Goal: Information Seeking & Learning: Understand process/instructions

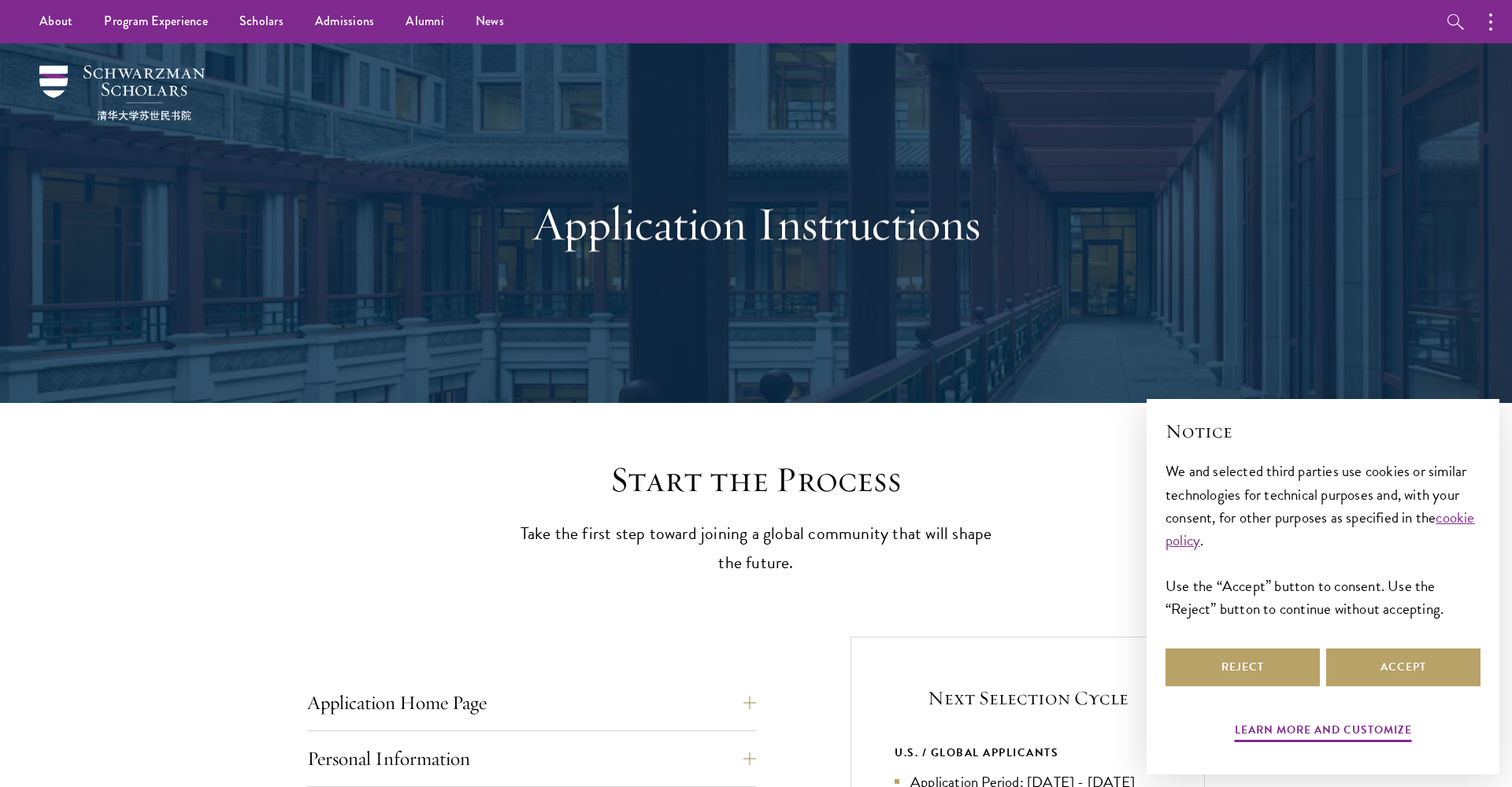
click at [1403, 686] on div "Reject Accept" at bounding box center [1323, 668] width 315 height 44
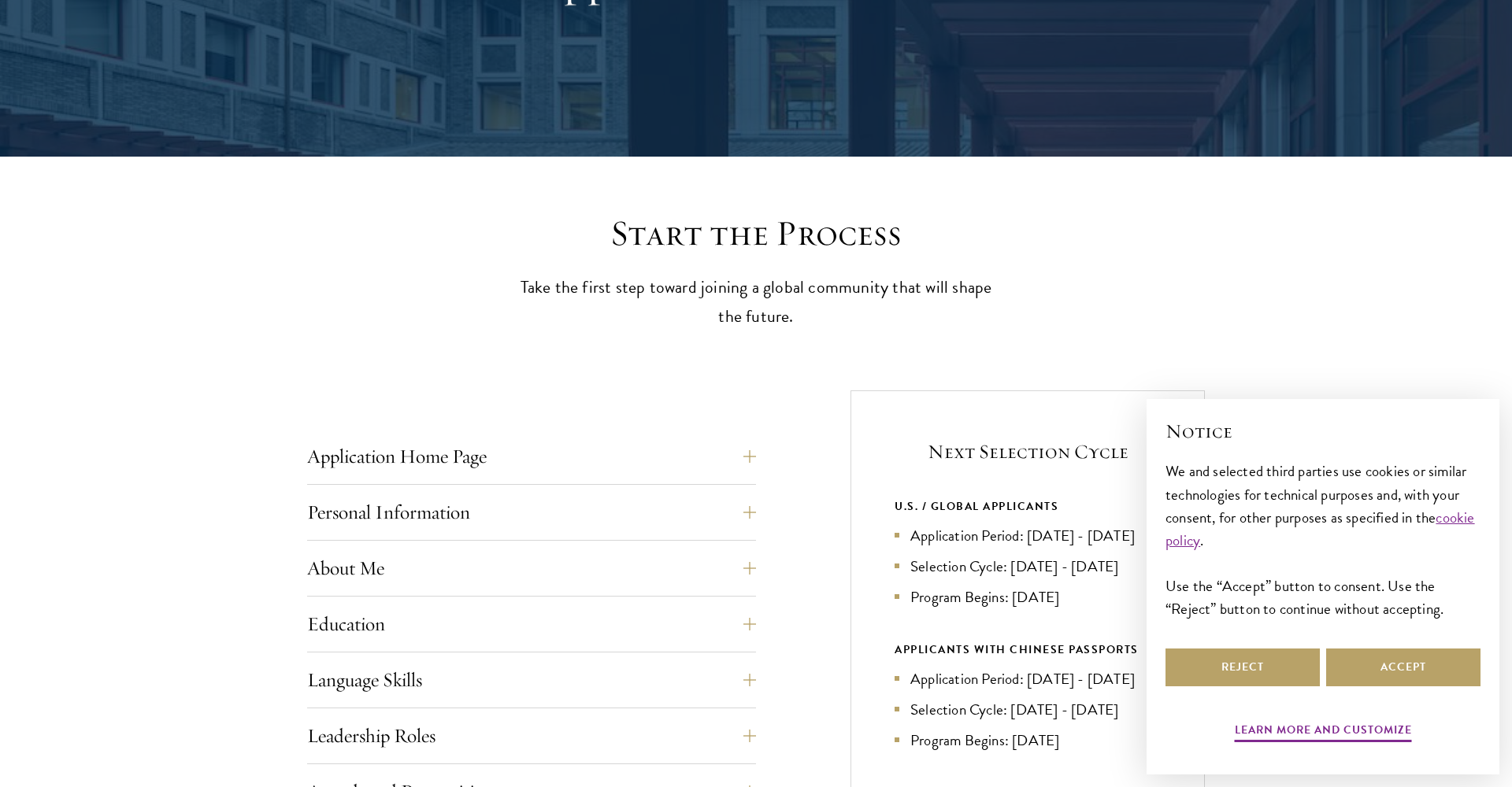
scroll to position [263, 0]
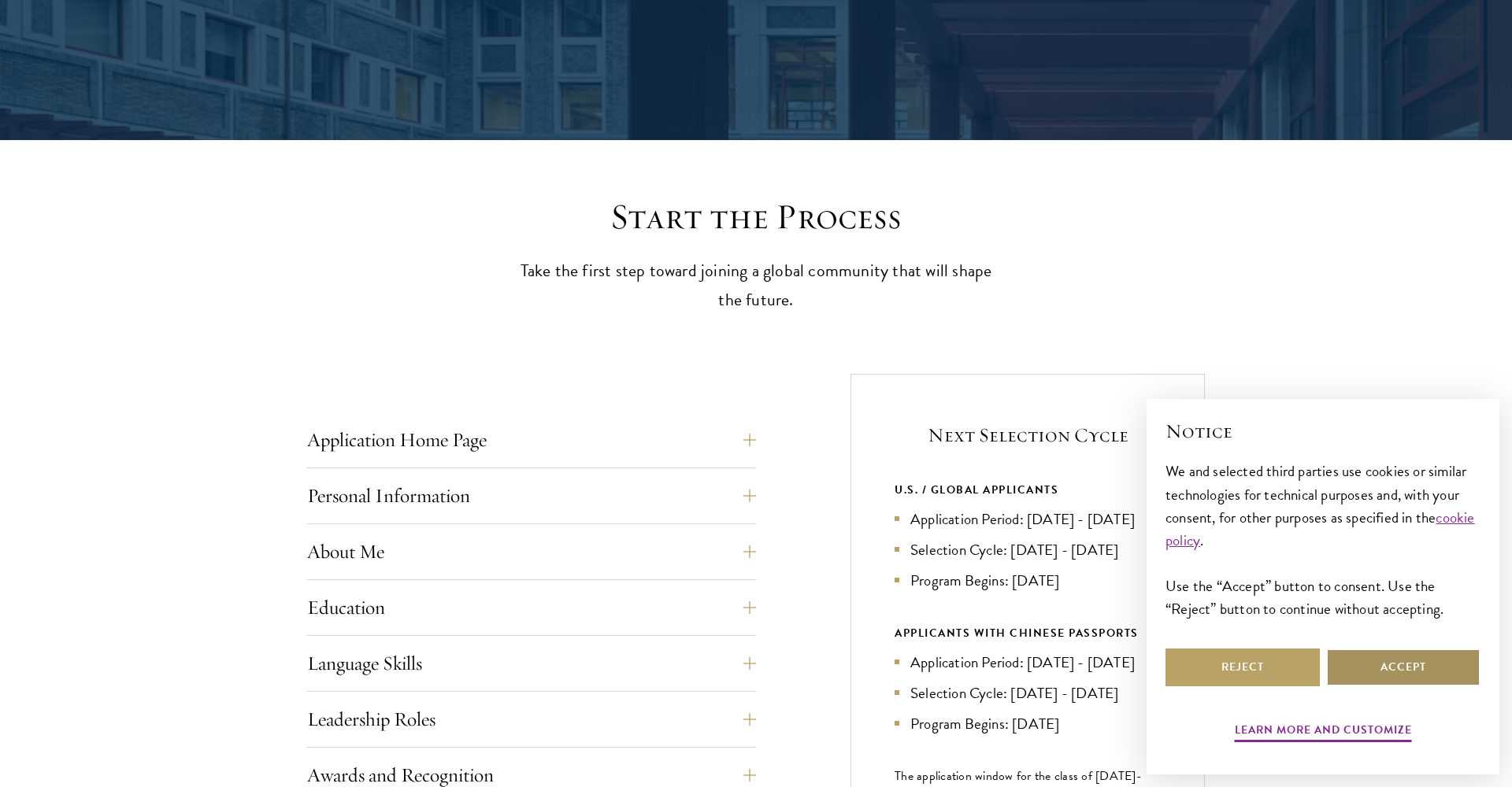
click at [1412, 679] on button "Accept" at bounding box center [1403, 667] width 154 height 38
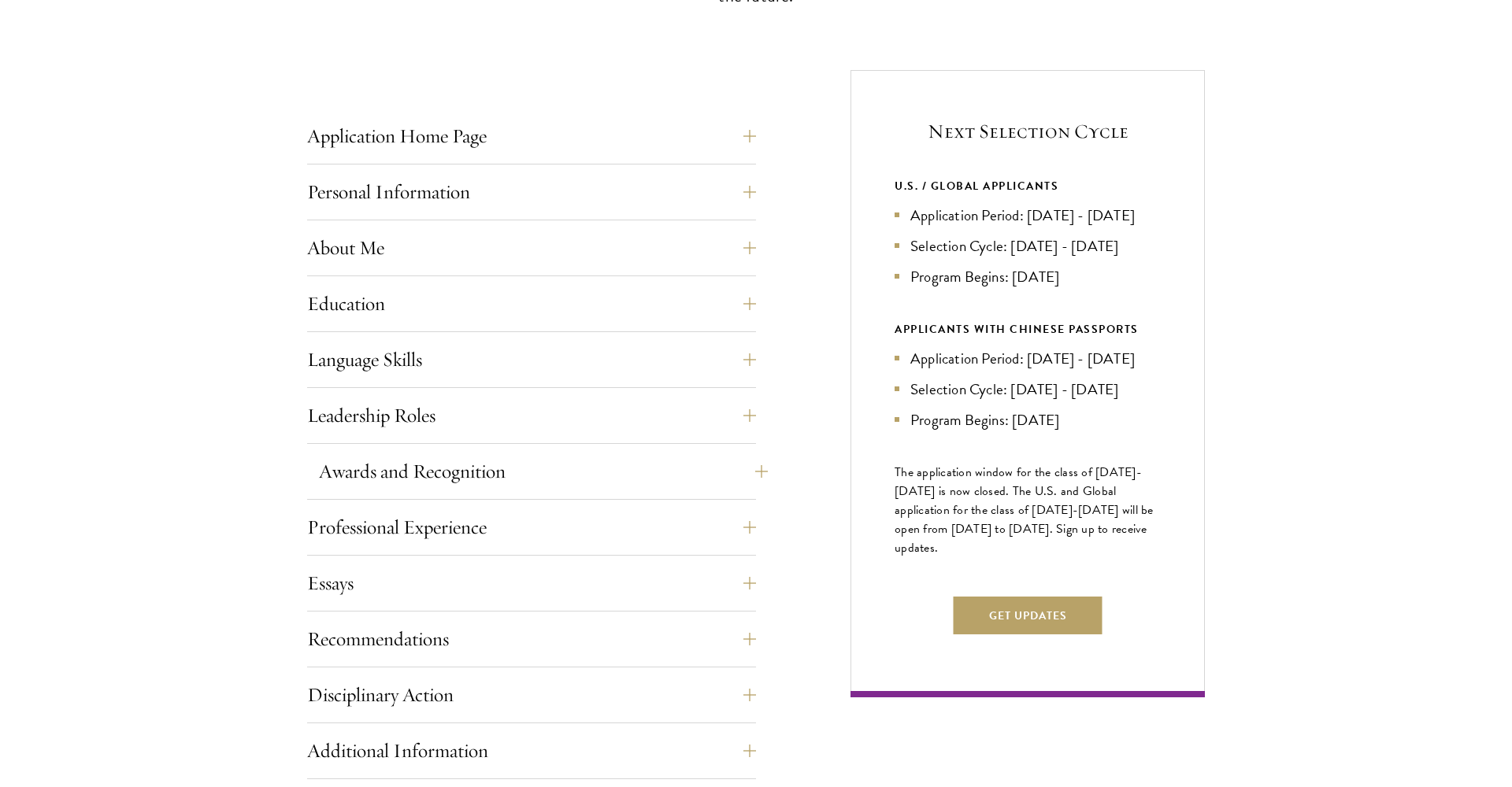
scroll to position [583, 0]
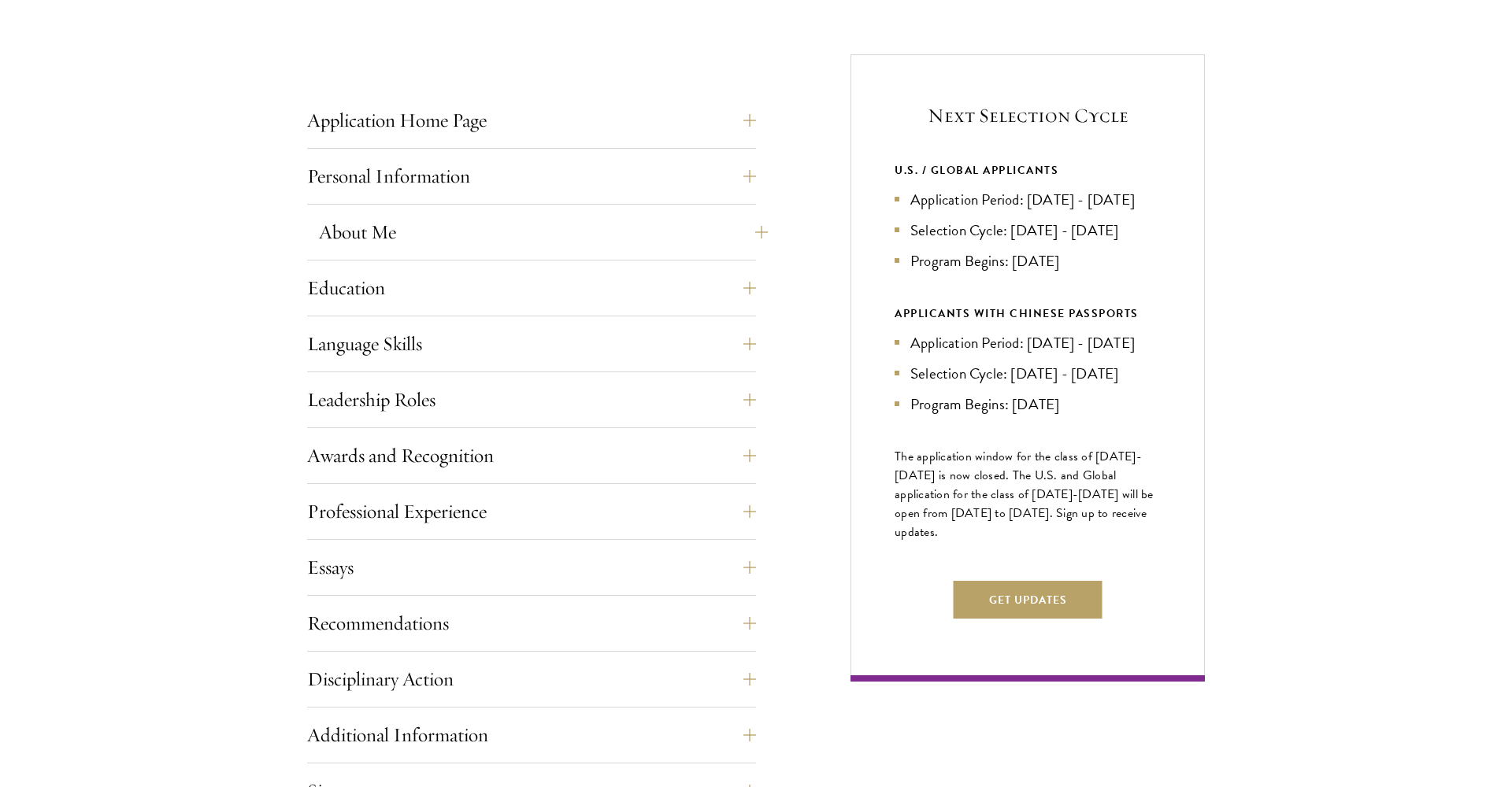
click at [533, 242] on button "About Me" at bounding box center [542, 232] width 449 height 38
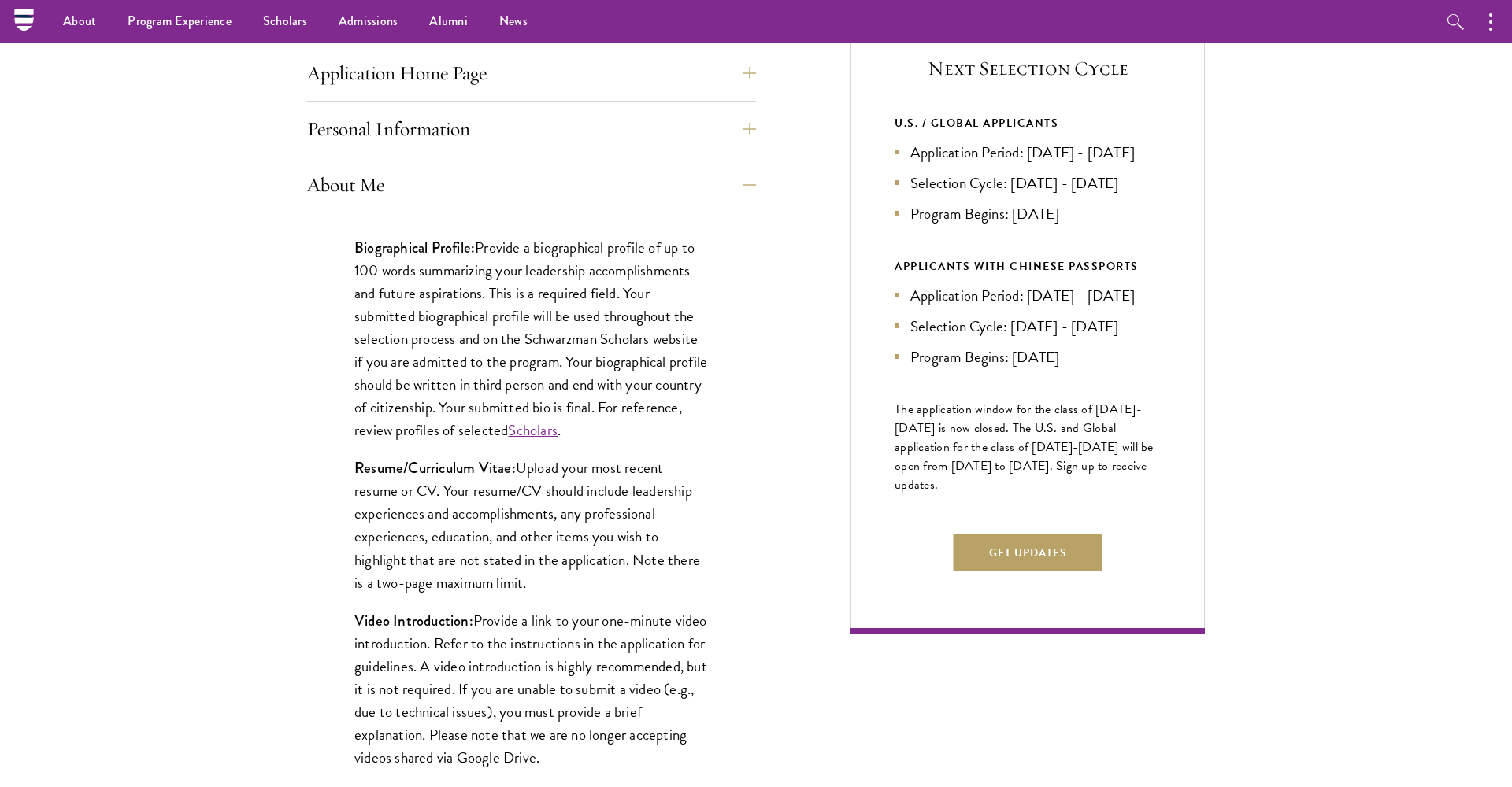
scroll to position [623, 0]
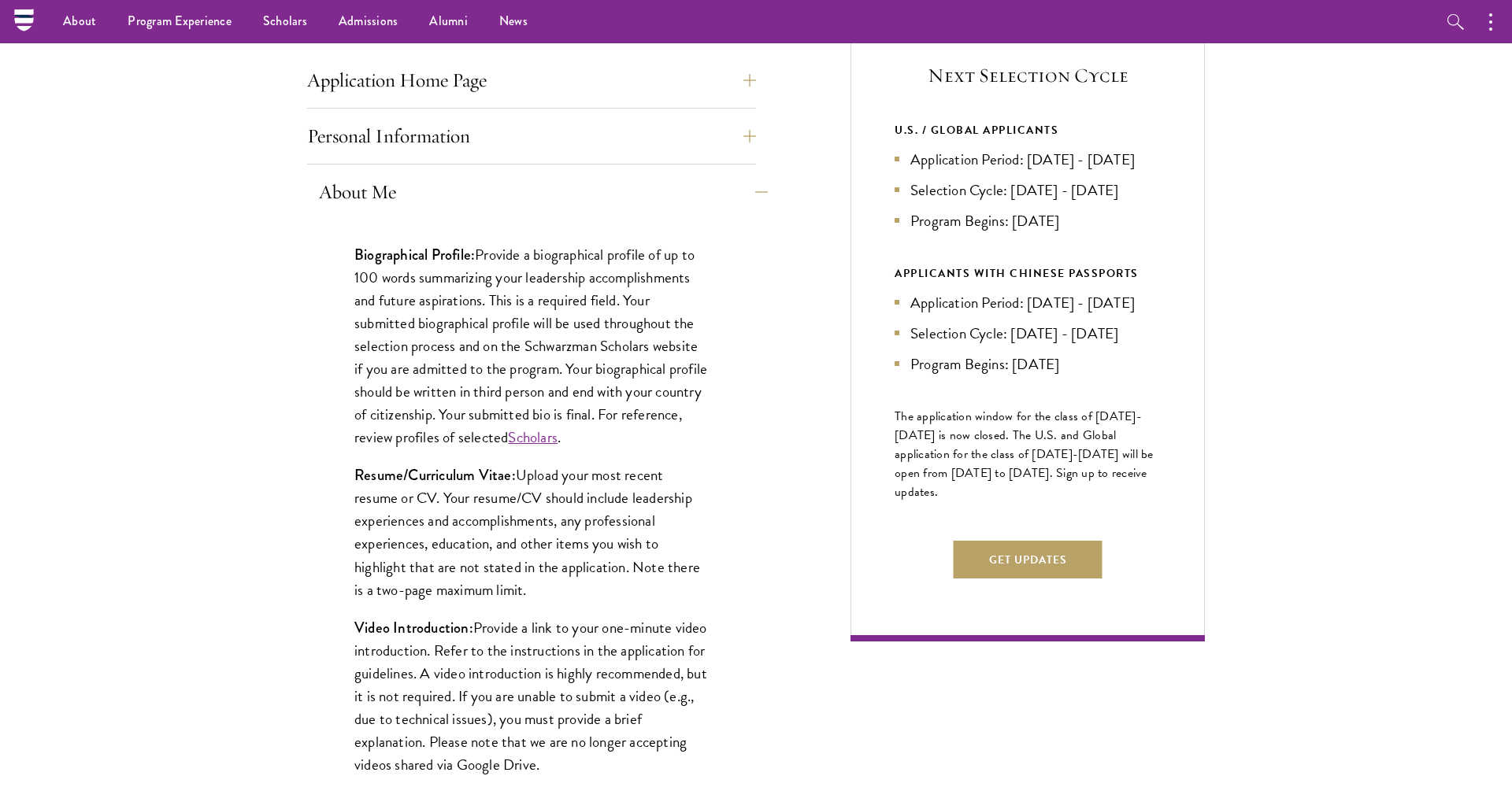
click at [509, 180] on button "About Me" at bounding box center [542, 192] width 449 height 38
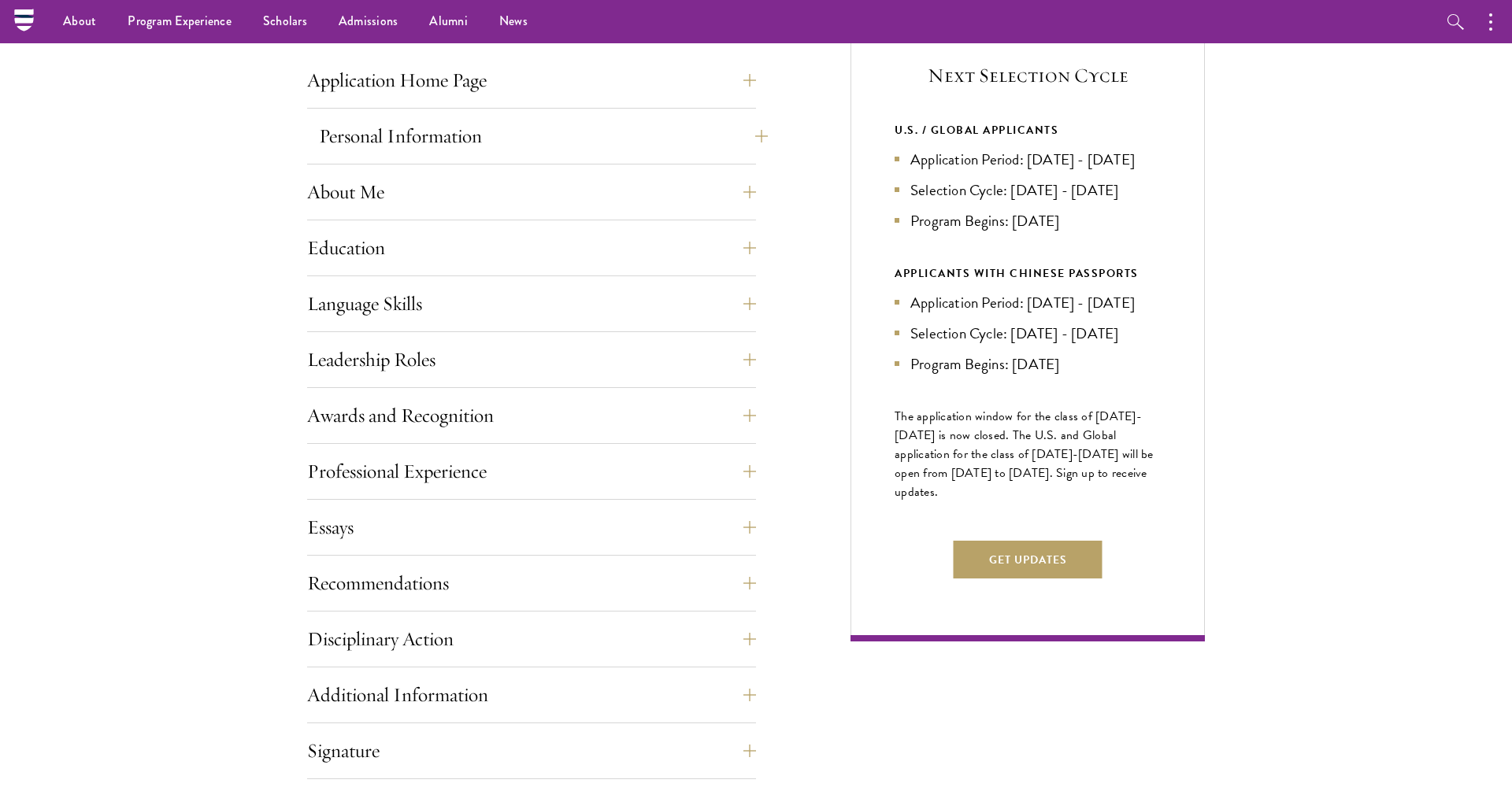
click at [518, 140] on button "Personal Information" at bounding box center [542, 136] width 449 height 38
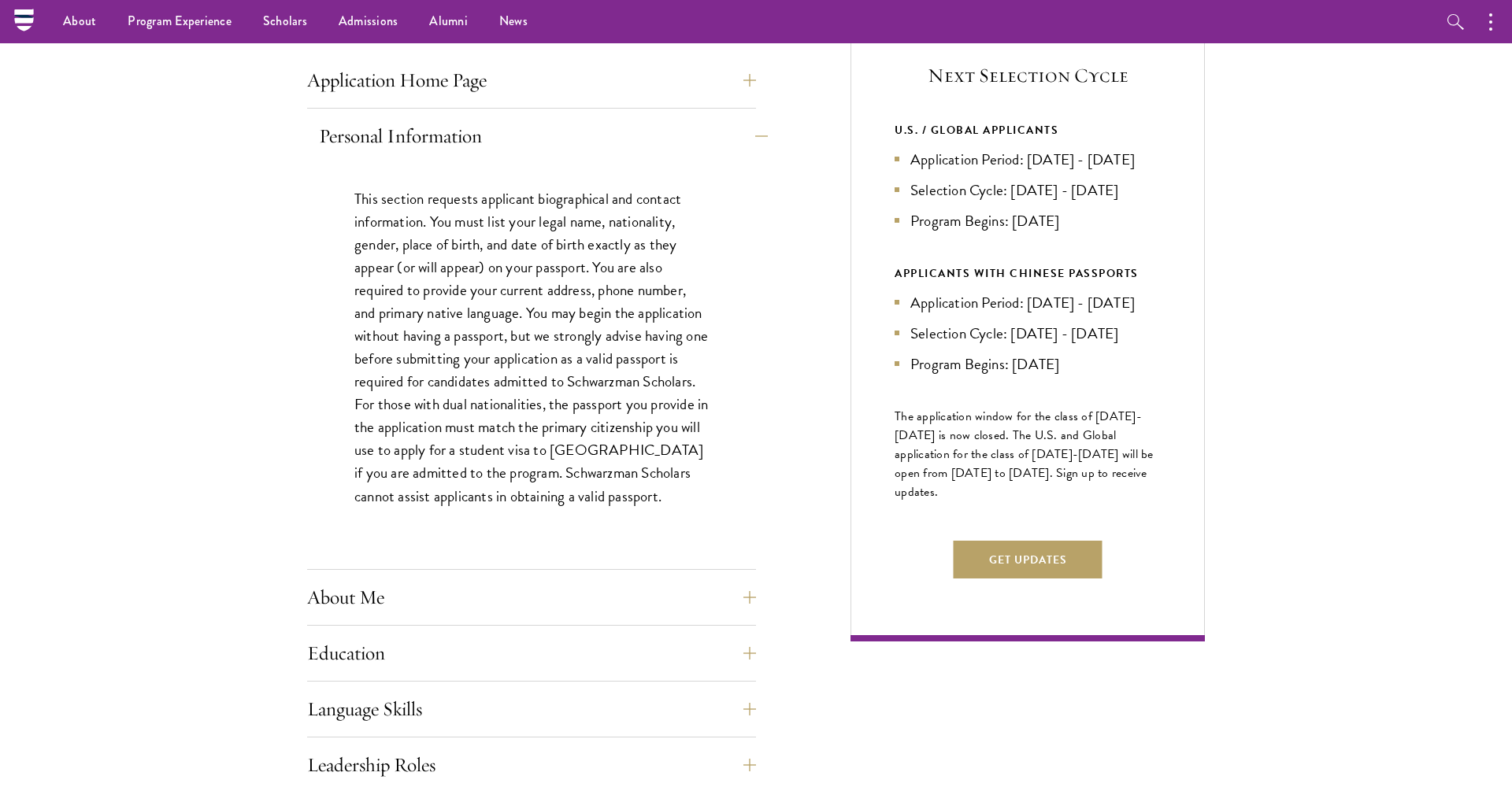
click at [455, 133] on button "Personal Information" at bounding box center [542, 136] width 449 height 38
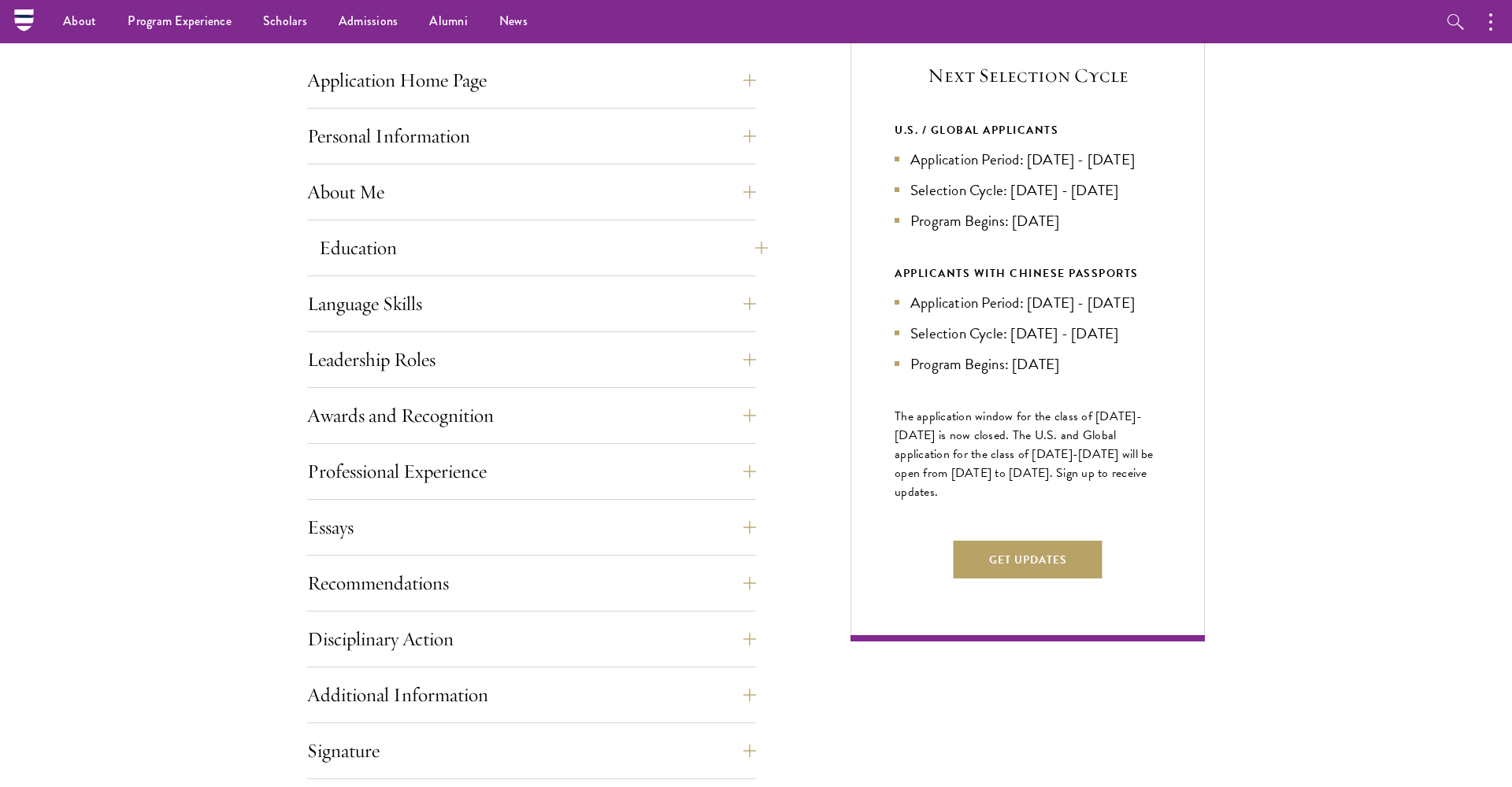
click at [474, 247] on button "Education" at bounding box center [542, 248] width 449 height 38
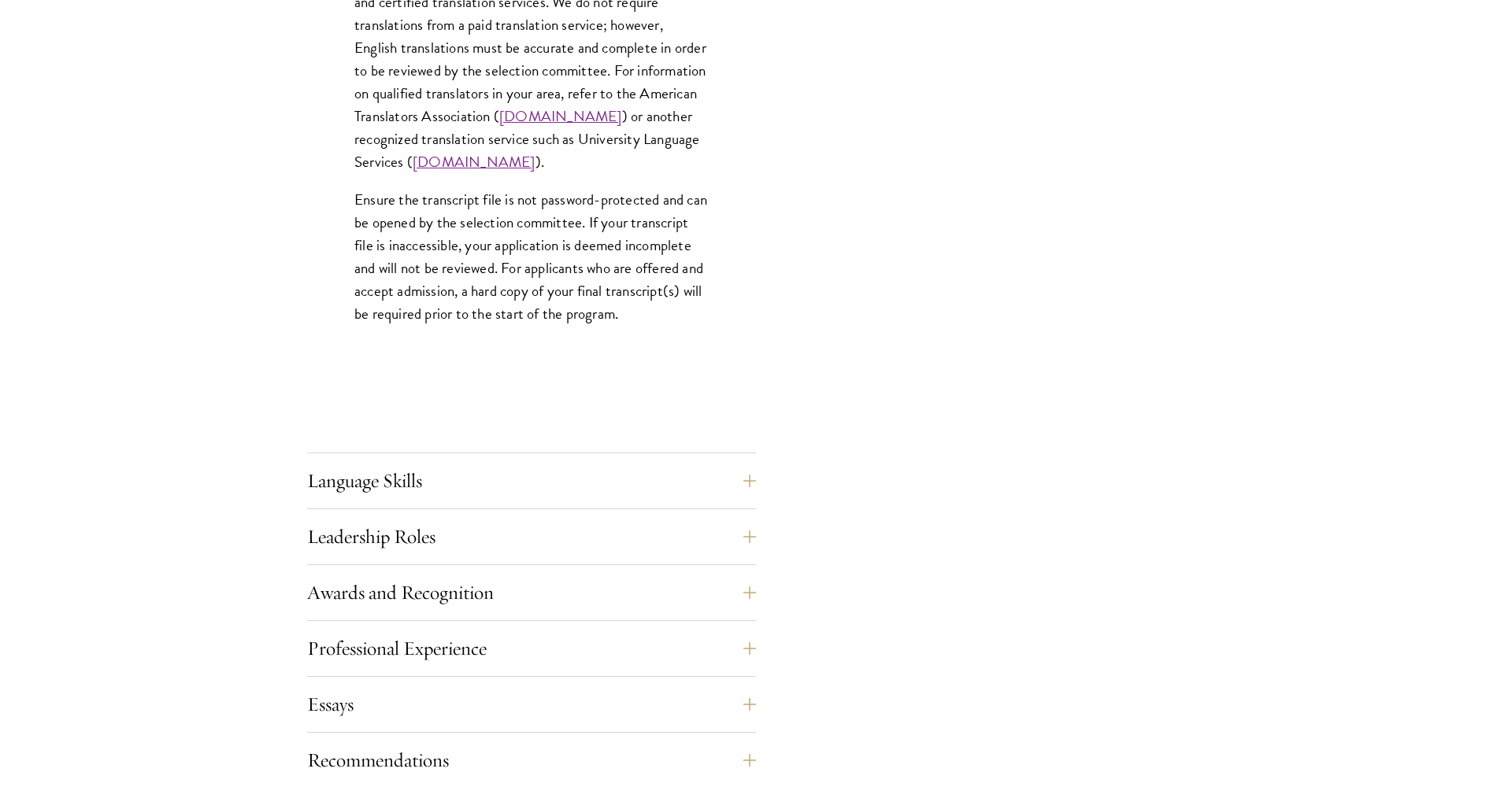
scroll to position [2612, 0]
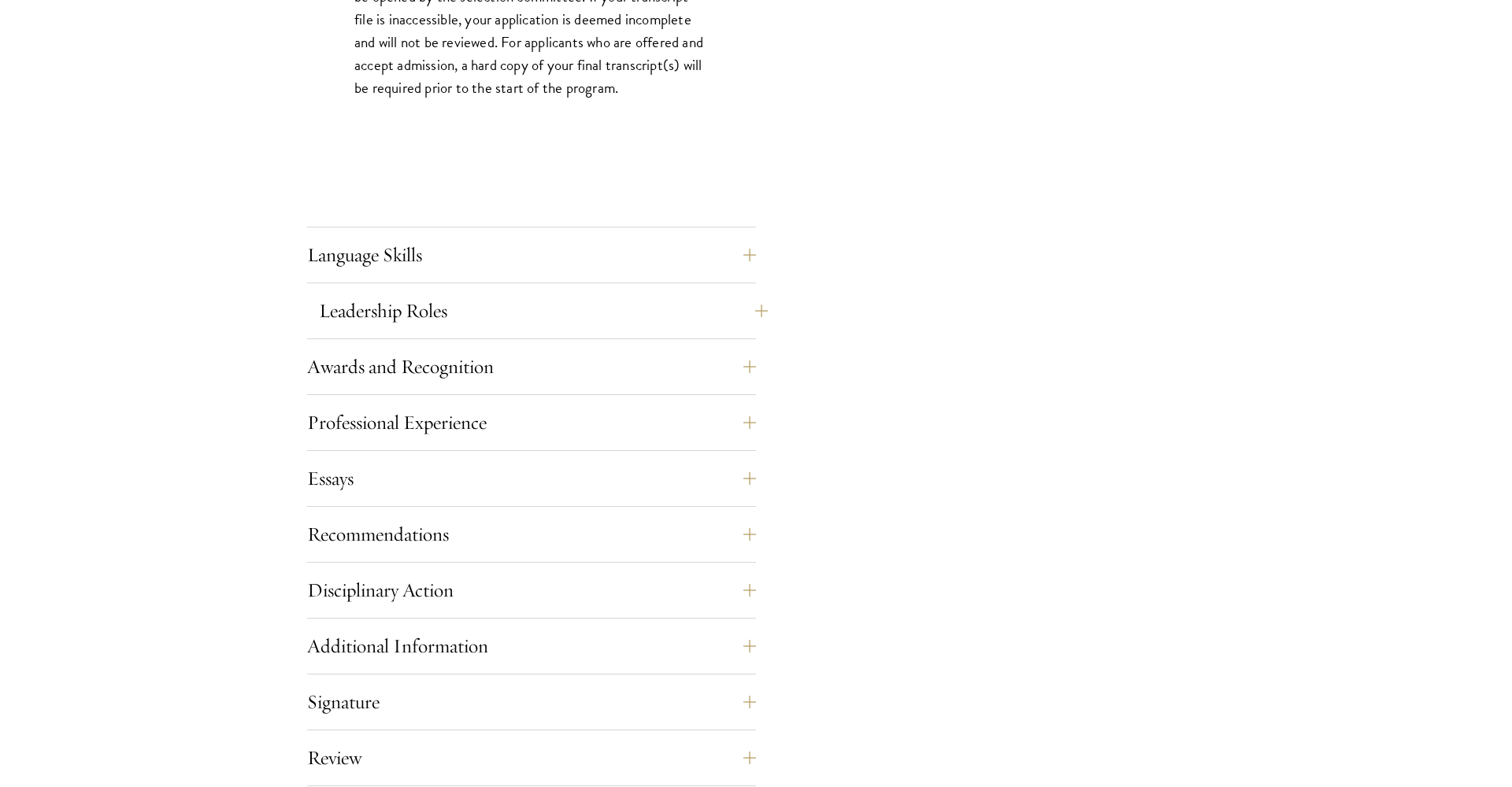
click at [694, 325] on button "Leadership Roles" at bounding box center [542, 310] width 449 height 38
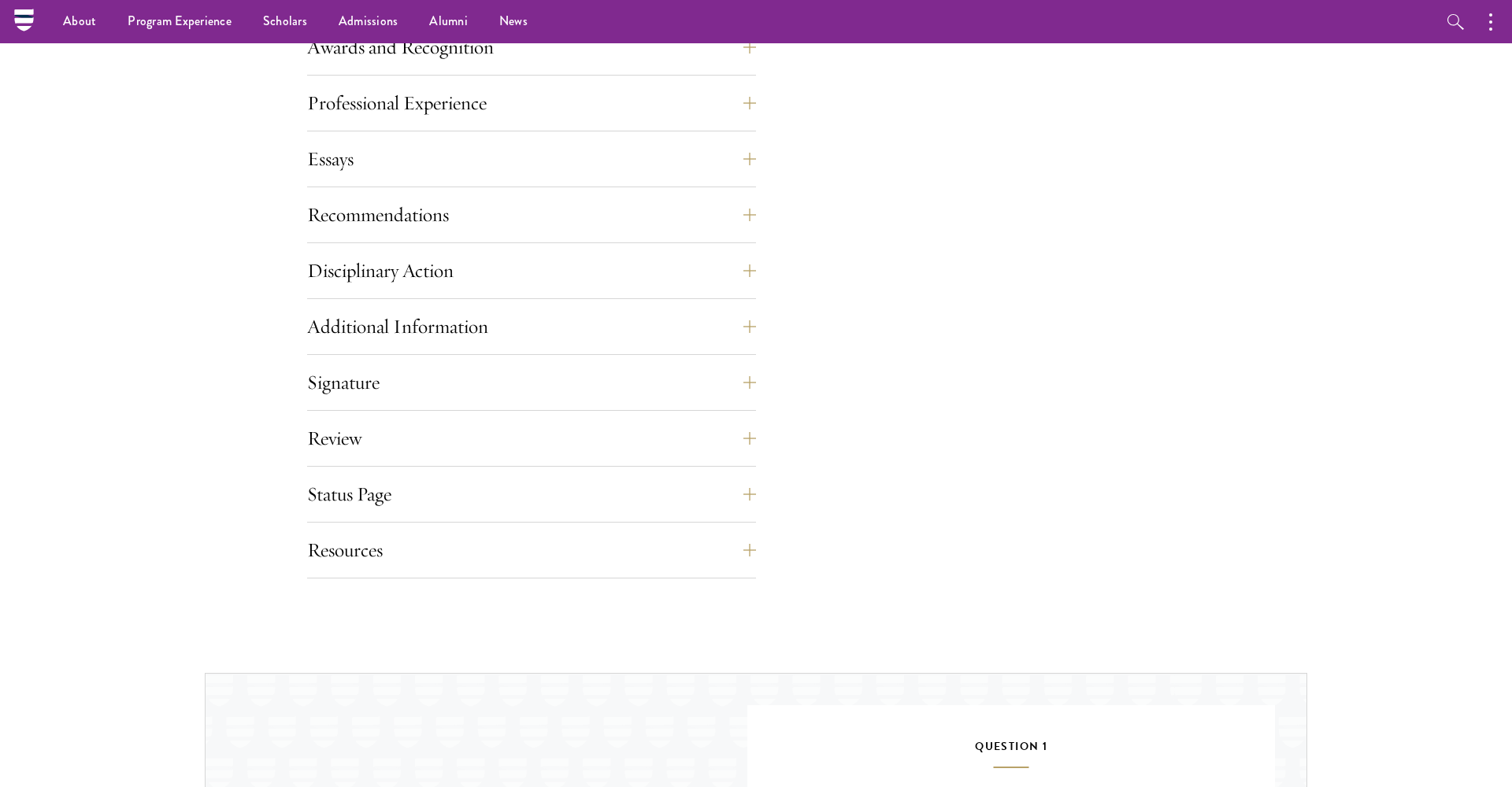
scroll to position [962, 0]
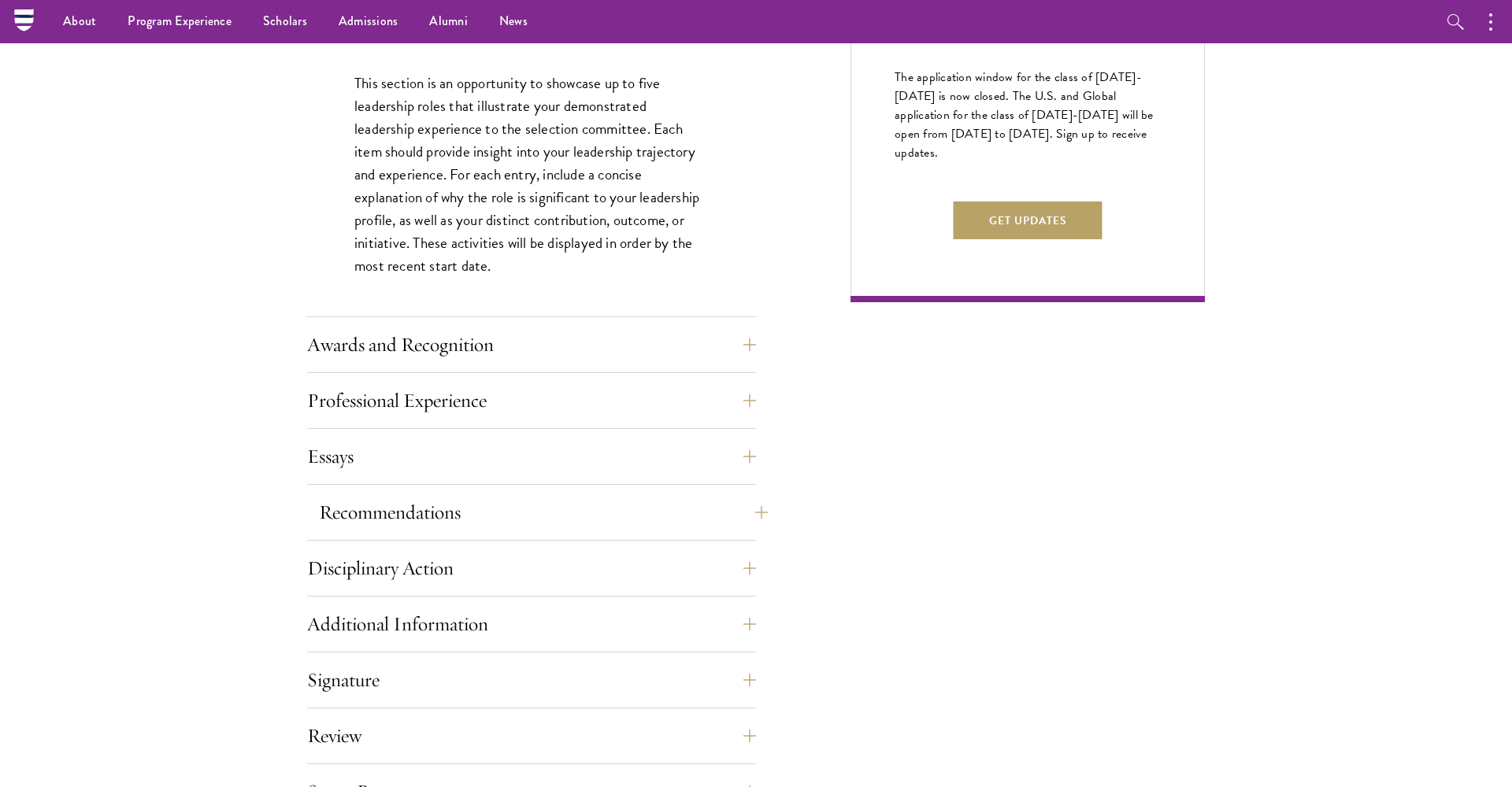
click at [602, 515] on button "Recommendations" at bounding box center [542, 512] width 449 height 38
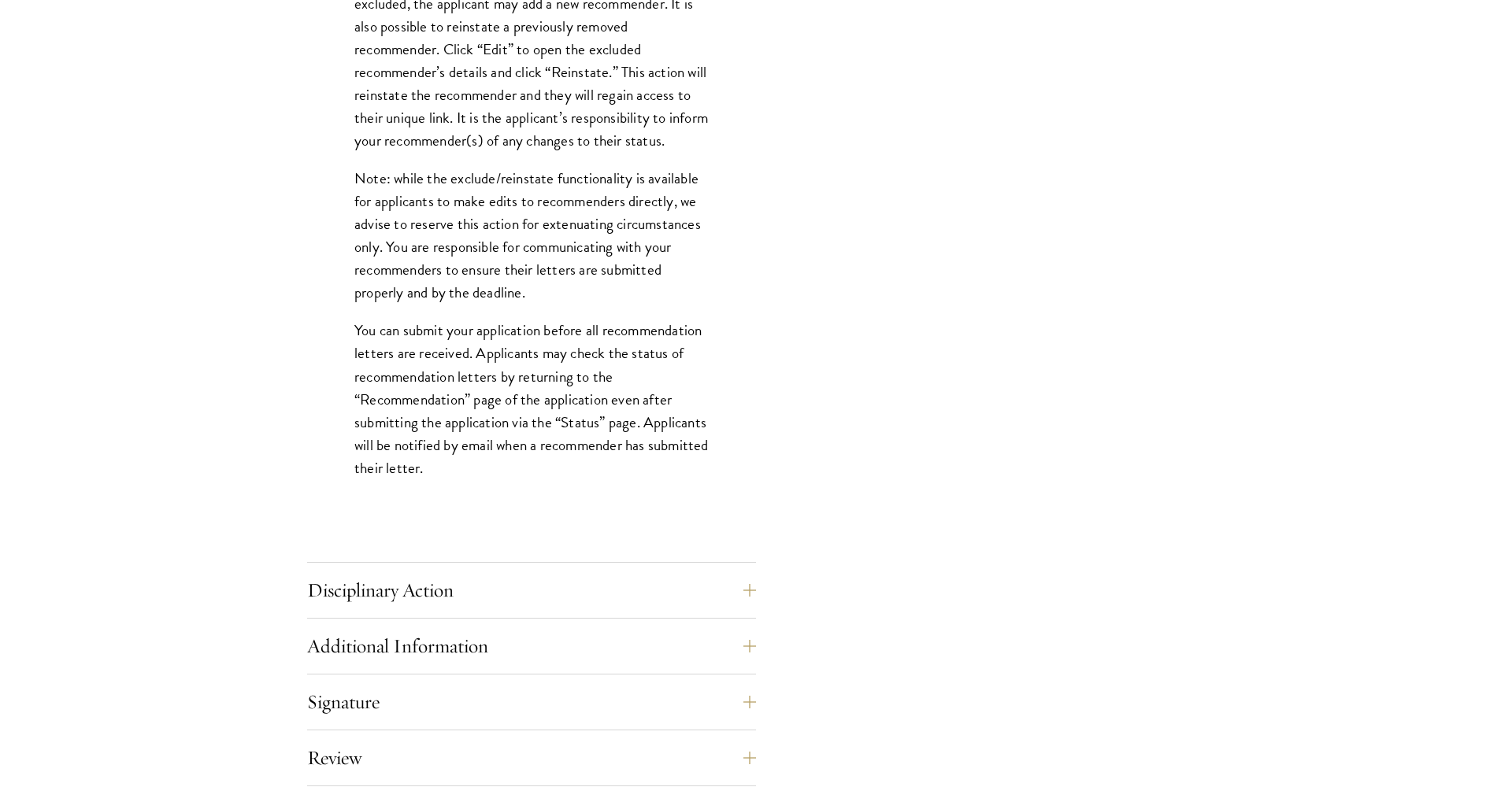
scroll to position [1992, 0]
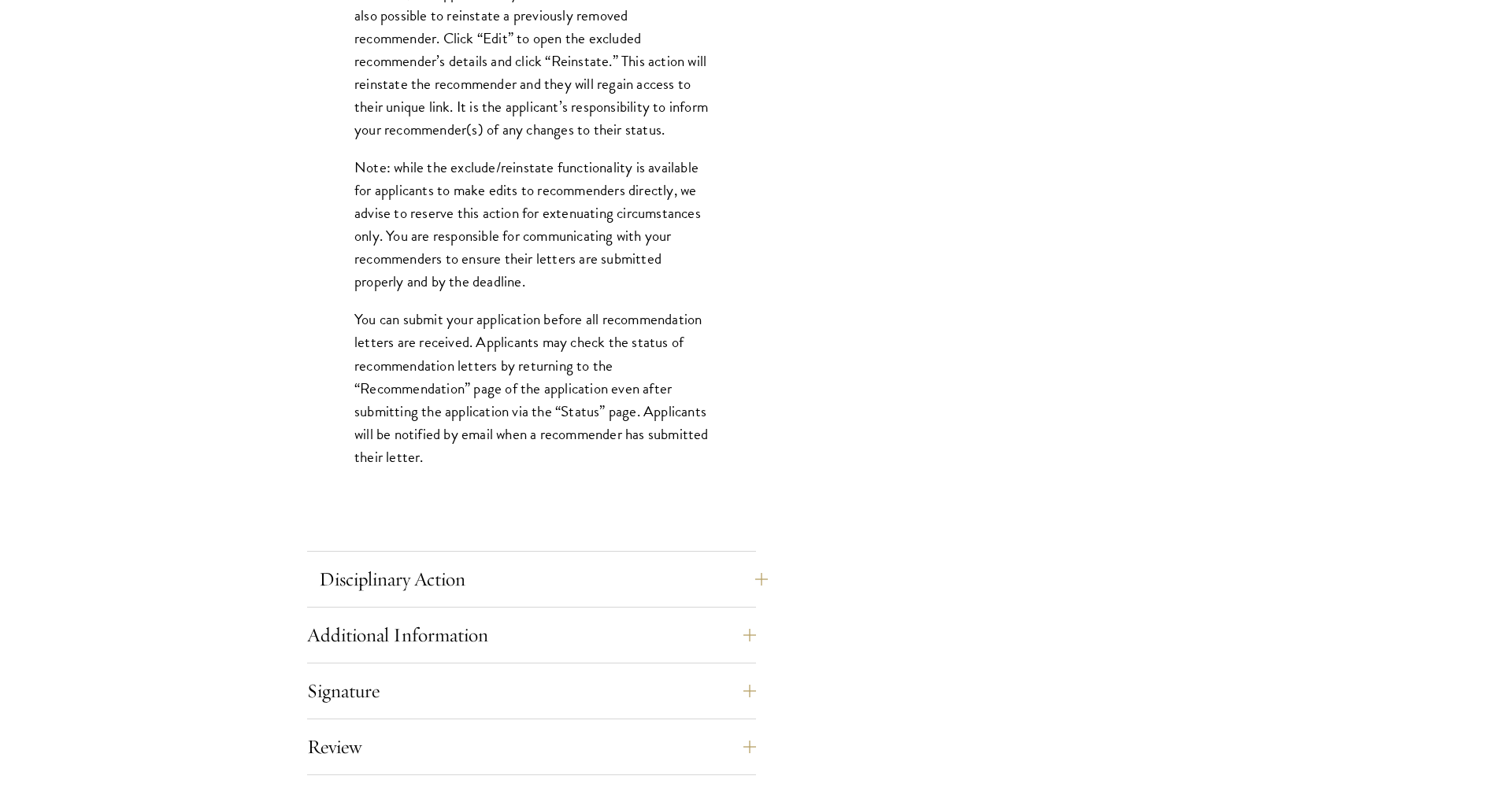
click at [569, 591] on button "Disciplinary Action" at bounding box center [542, 579] width 449 height 38
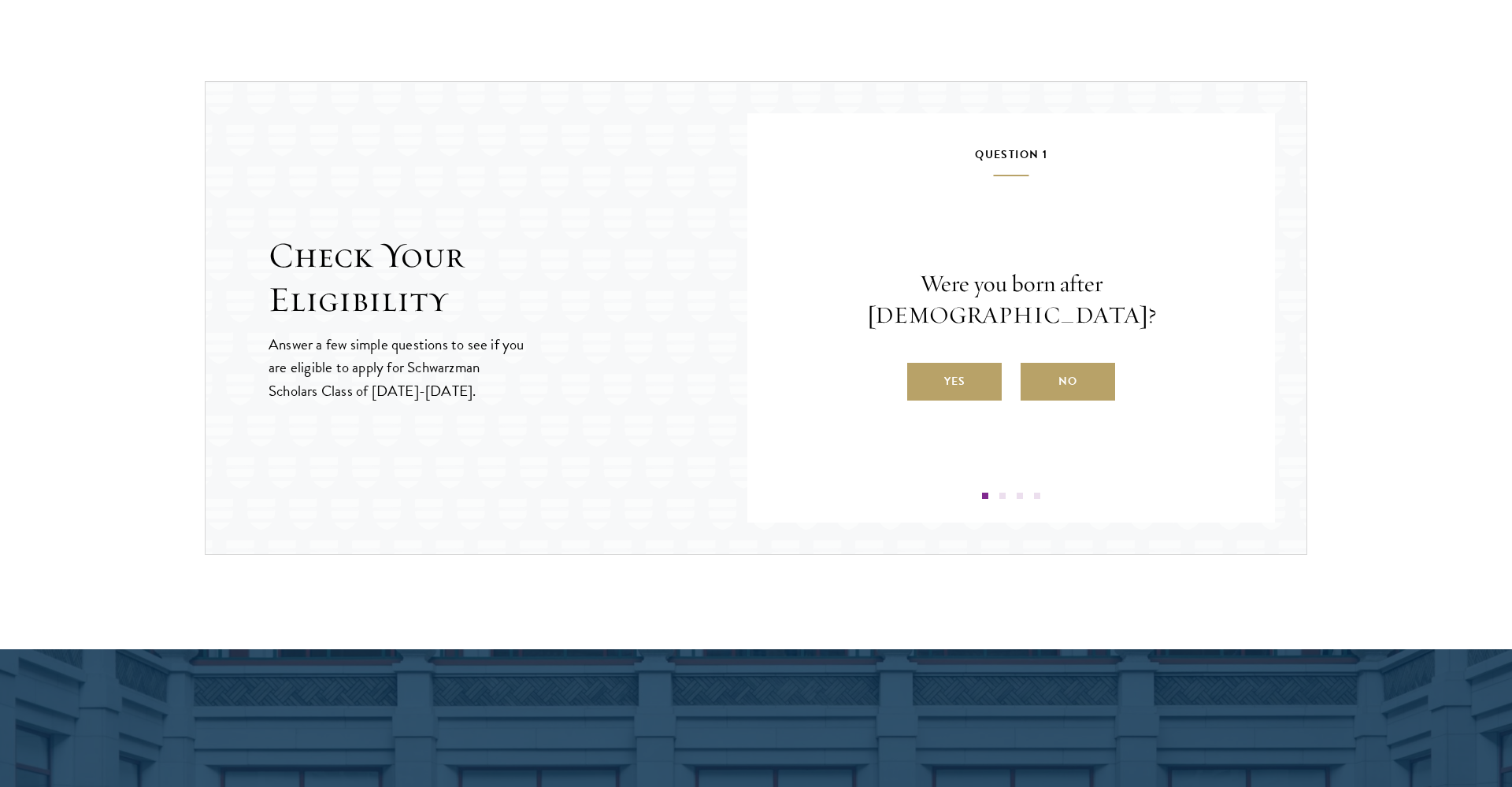
scroll to position [1729, 0]
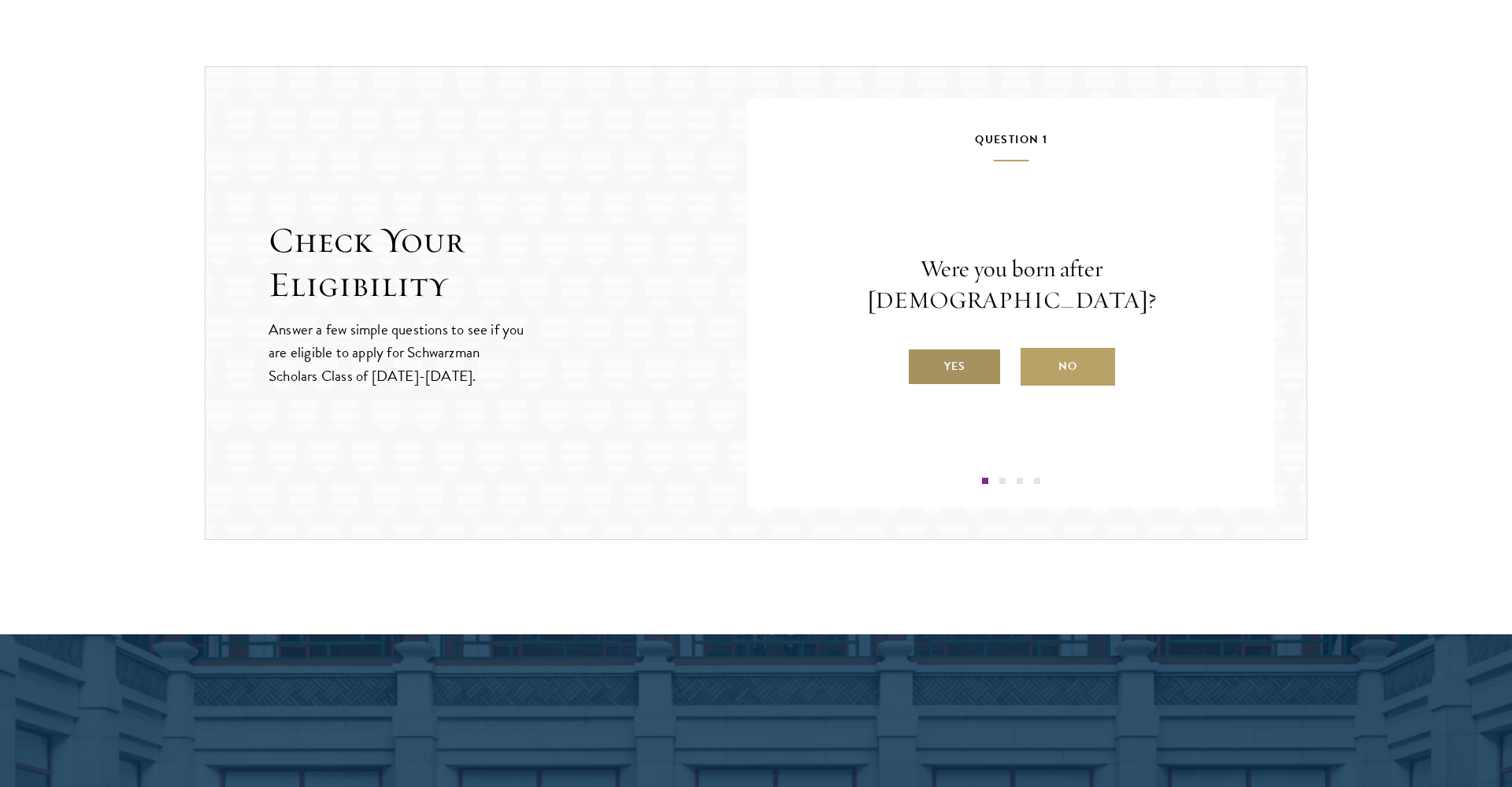
click at [970, 348] on label "Yes" at bounding box center [954, 366] width 95 height 38
click at [921, 349] on input "Yes" at bounding box center [914, 356] width 14 height 14
click at [975, 372] on label "Yes" at bounding box center [954, 366] width 95 height 38
click at [921, 363] on input "Yes" at bounding box center [914, 356] width 14 height 14
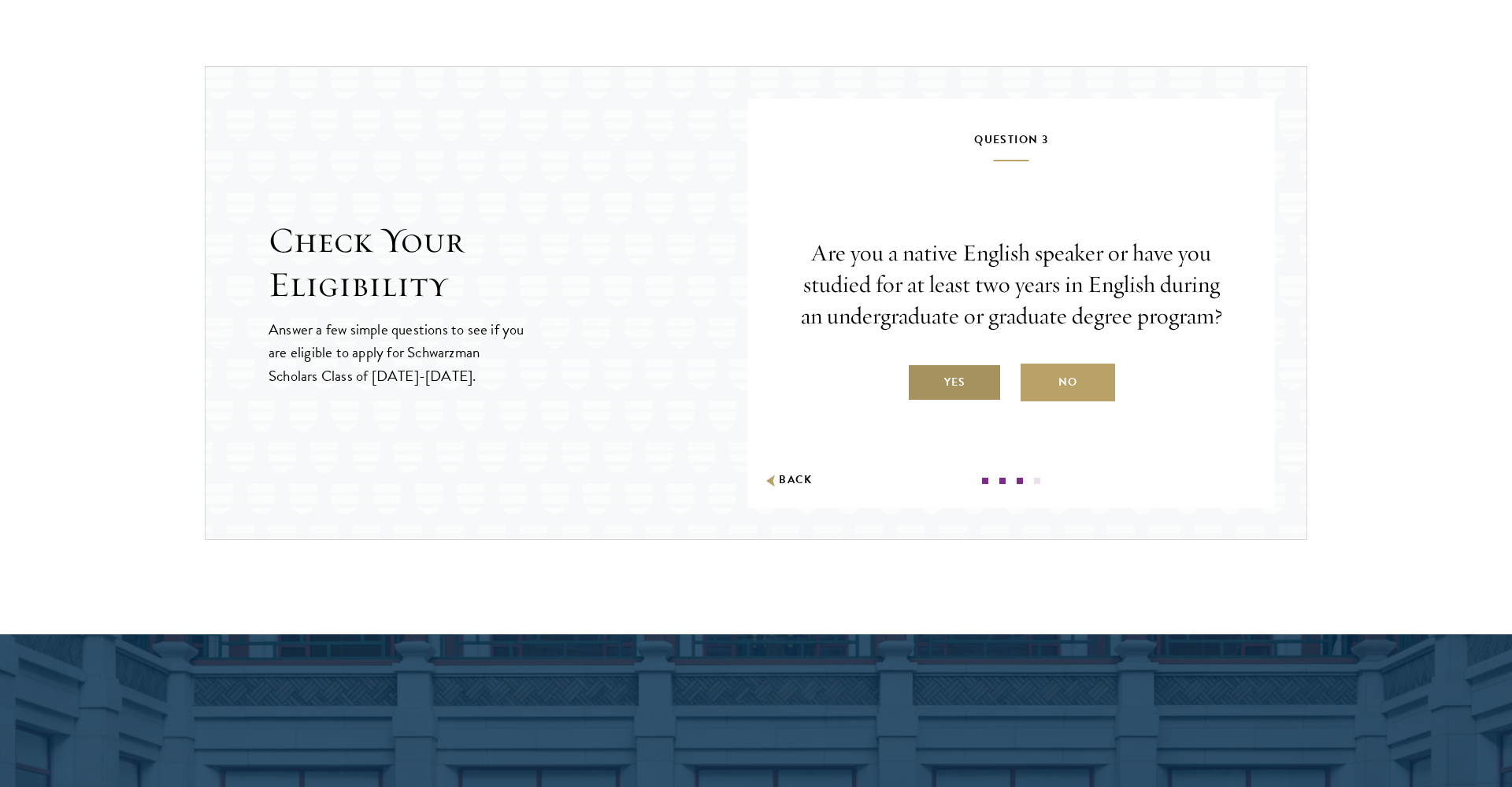
click at [976, 383] on label "Yes" at bounding box center [954, 382] width 95 height 38
click at [921, 379] on input "Yes" at bounding box center [914, 372] width 14 height 14
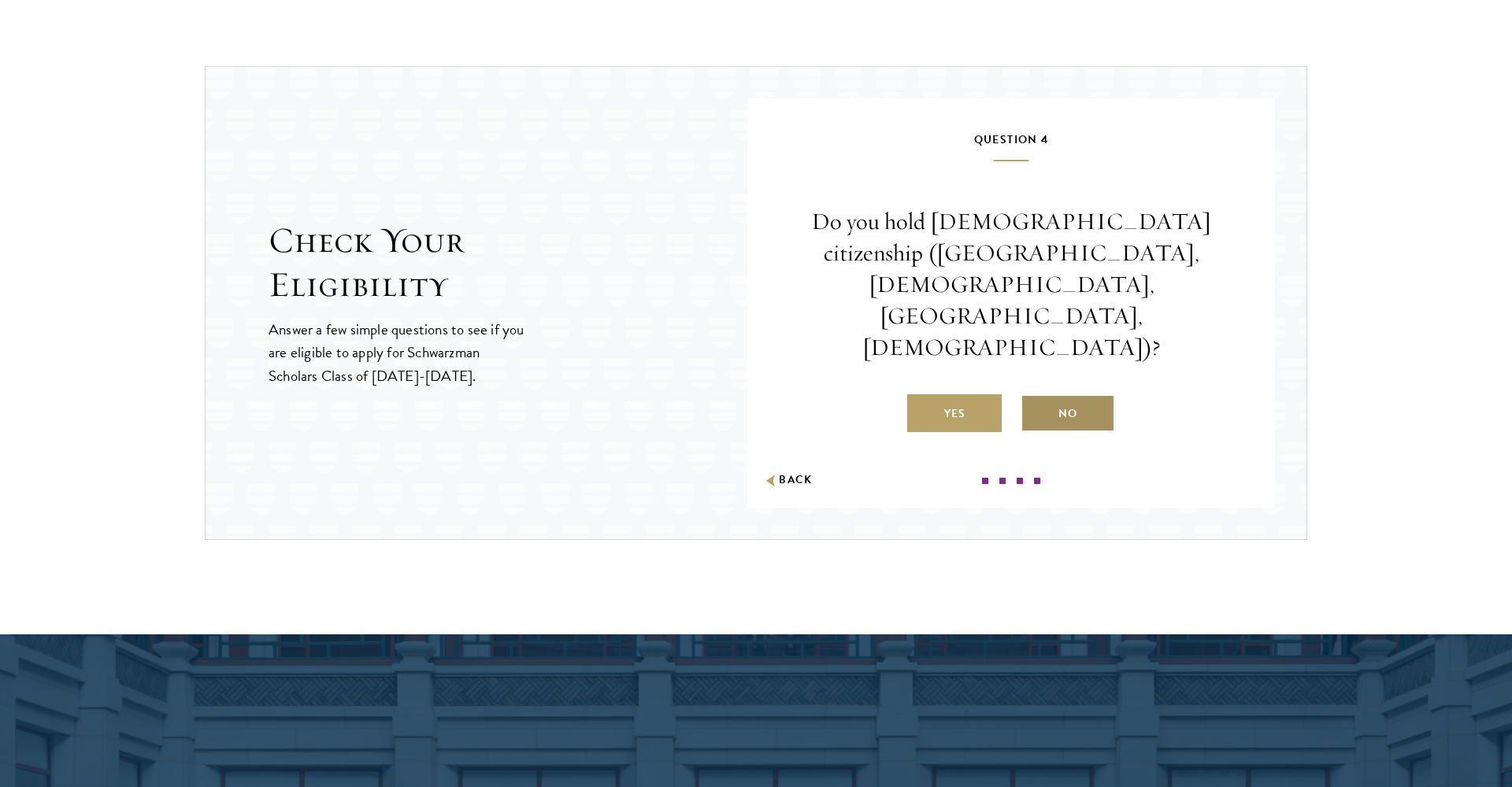
click at [1070, 394] on label "No" at bounding box center [1067, 413] width 95 height 38
click at [1034, 397] on input "No" at bounding box center [1027, 404] width 14 height 14
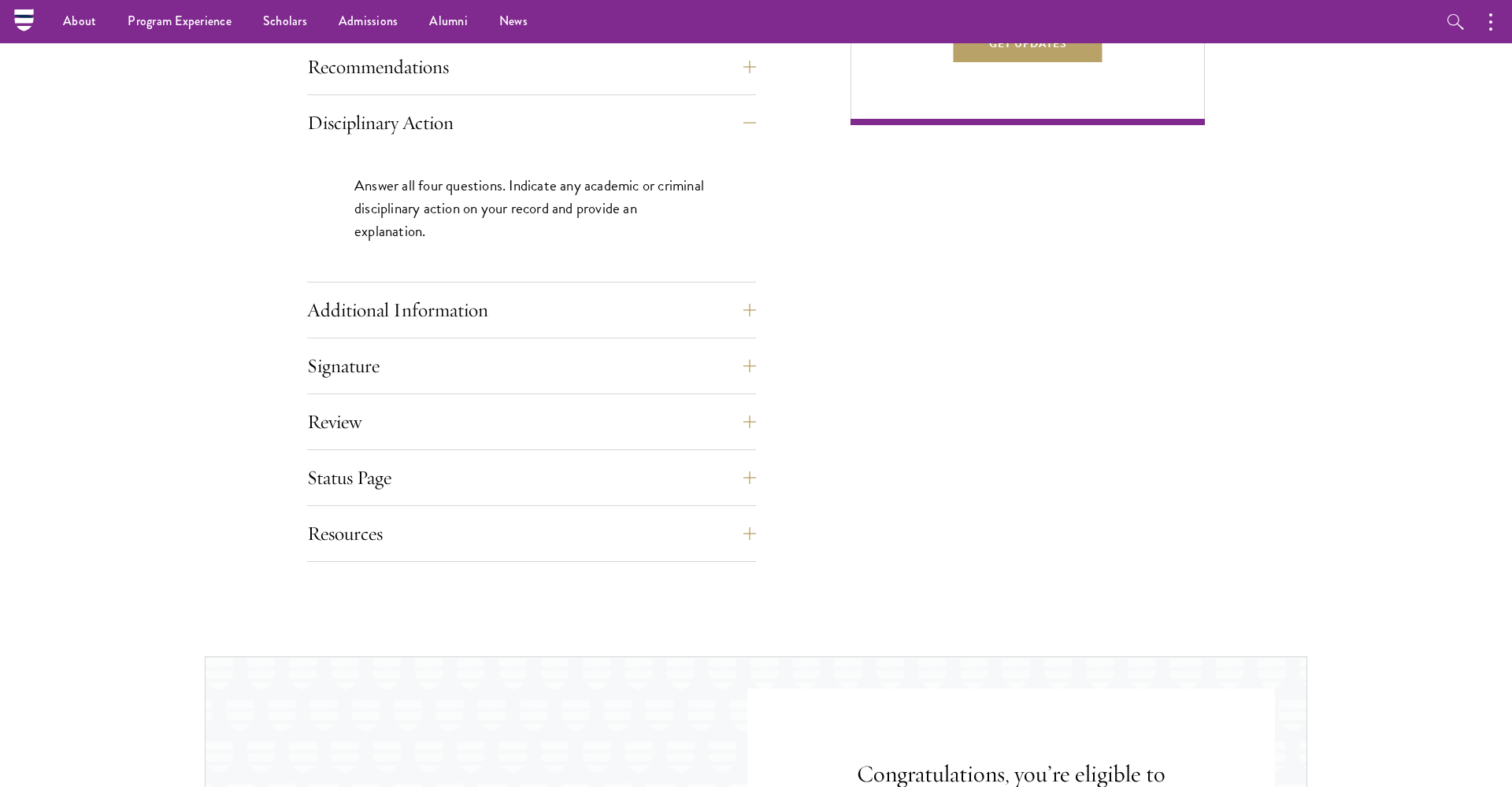
scroll to position [962, 0]
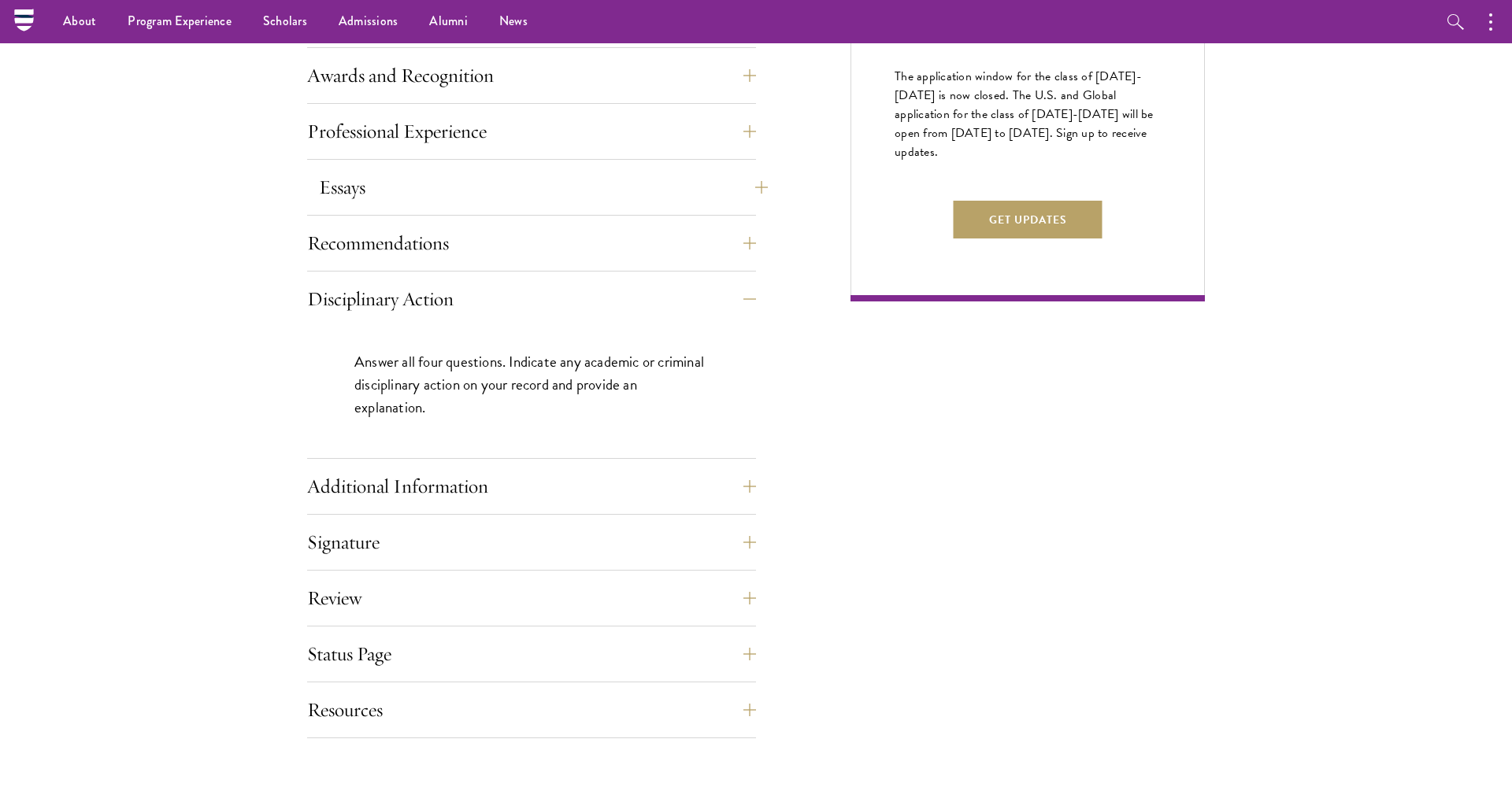
click at [481, 178] on button "Essays" at bounding box center [542, 187] width 449 height 38
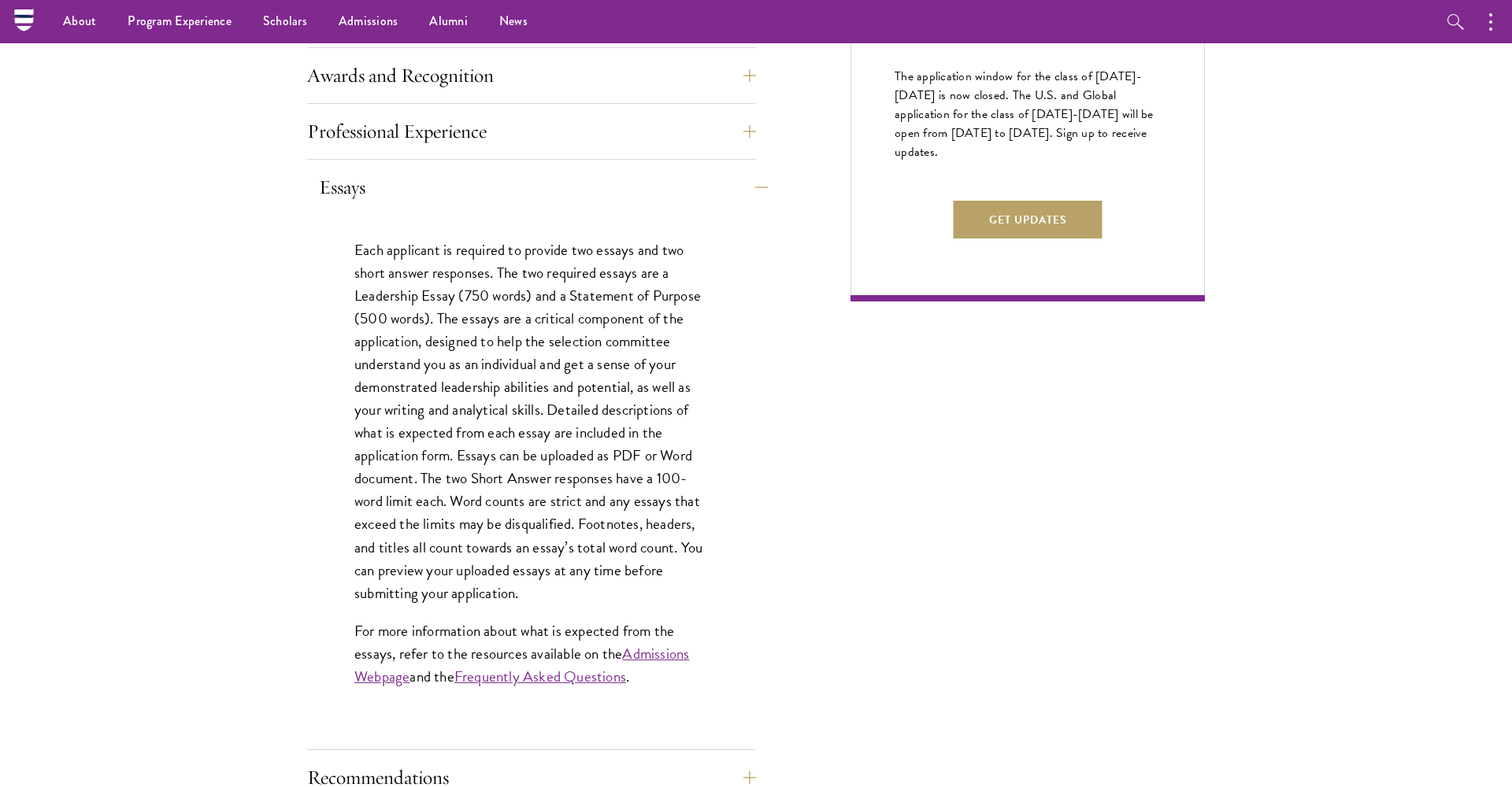
click at [483, 193] on button "Essays" at bounding box center [542, 187] width 449 height 38
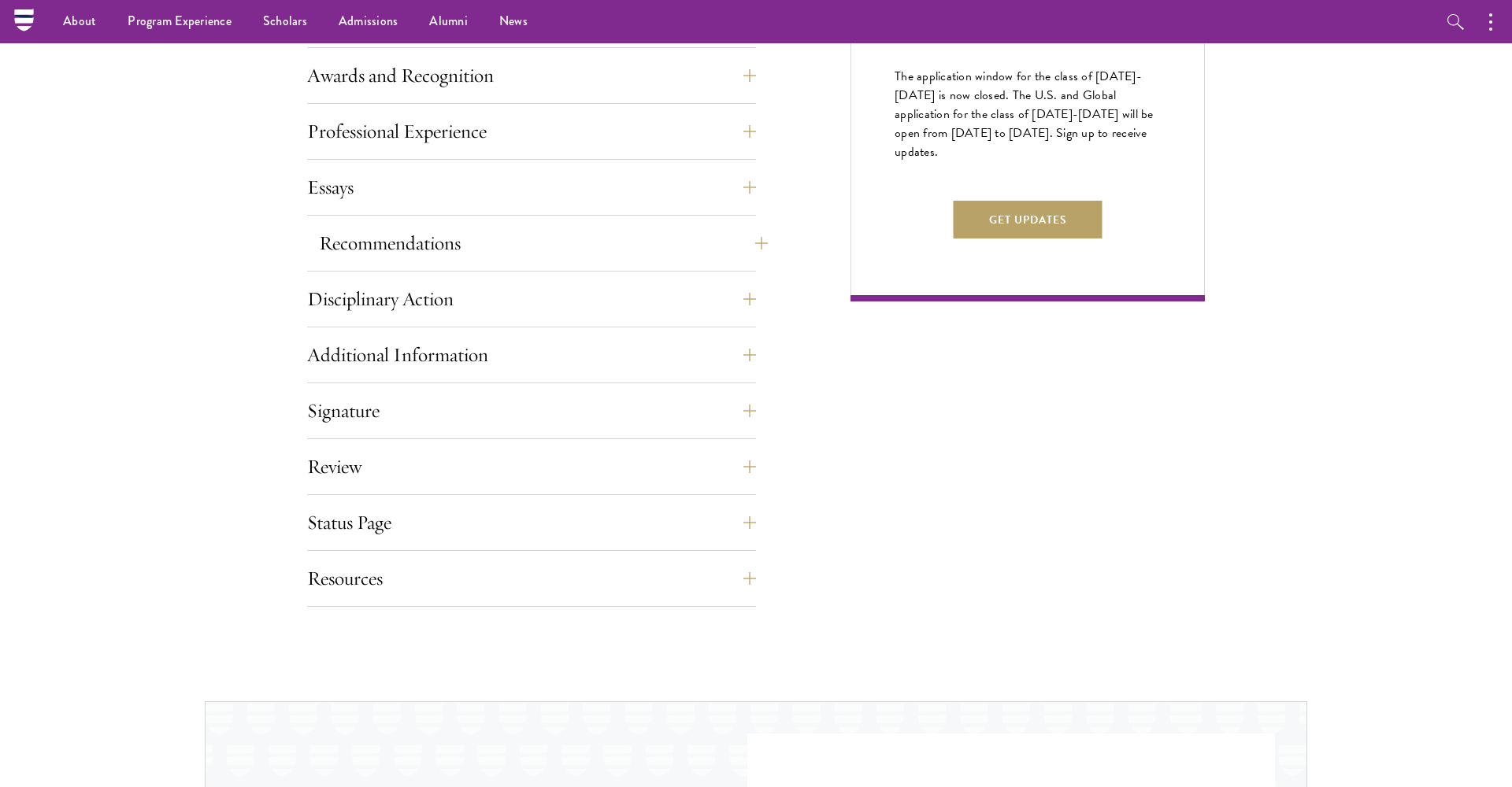
click at [476, 251] on button "Recommendations" at bounding box center [542, 243] width 449 height 38
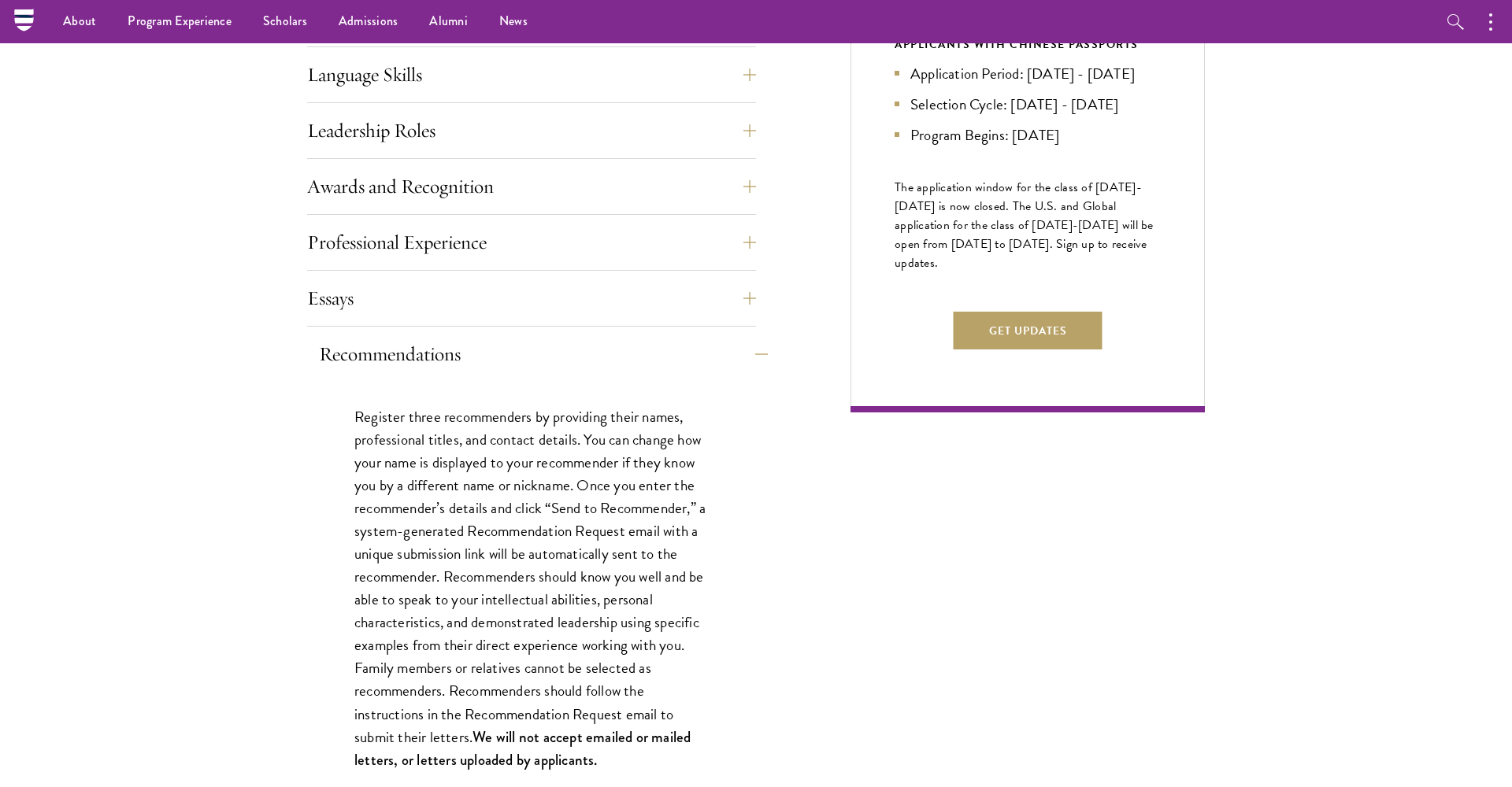
scroll to position [840, 0]
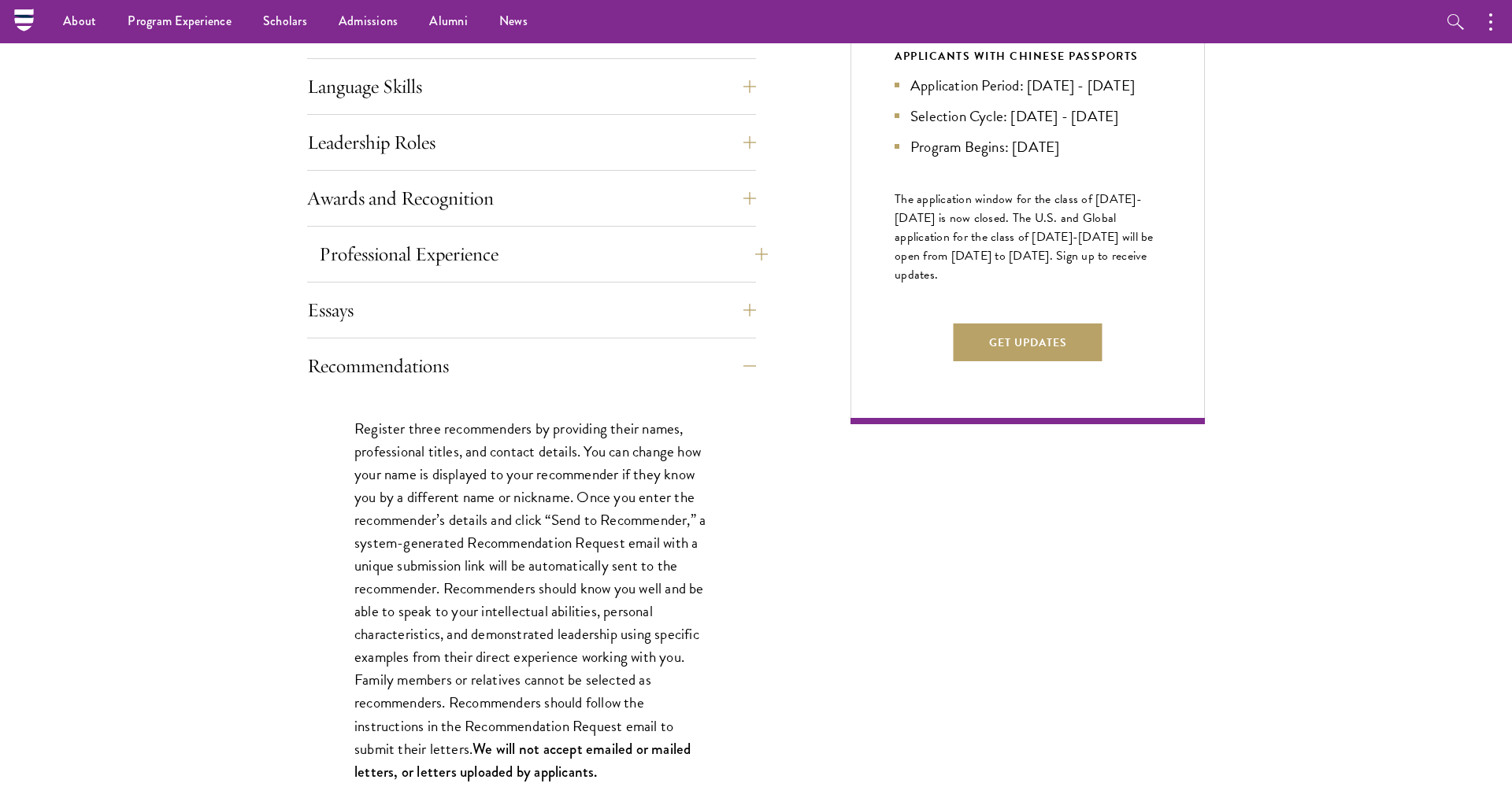
click at [522, 252] on button "Professional Experience" at bounding box center [542, 254] width 449 height 38
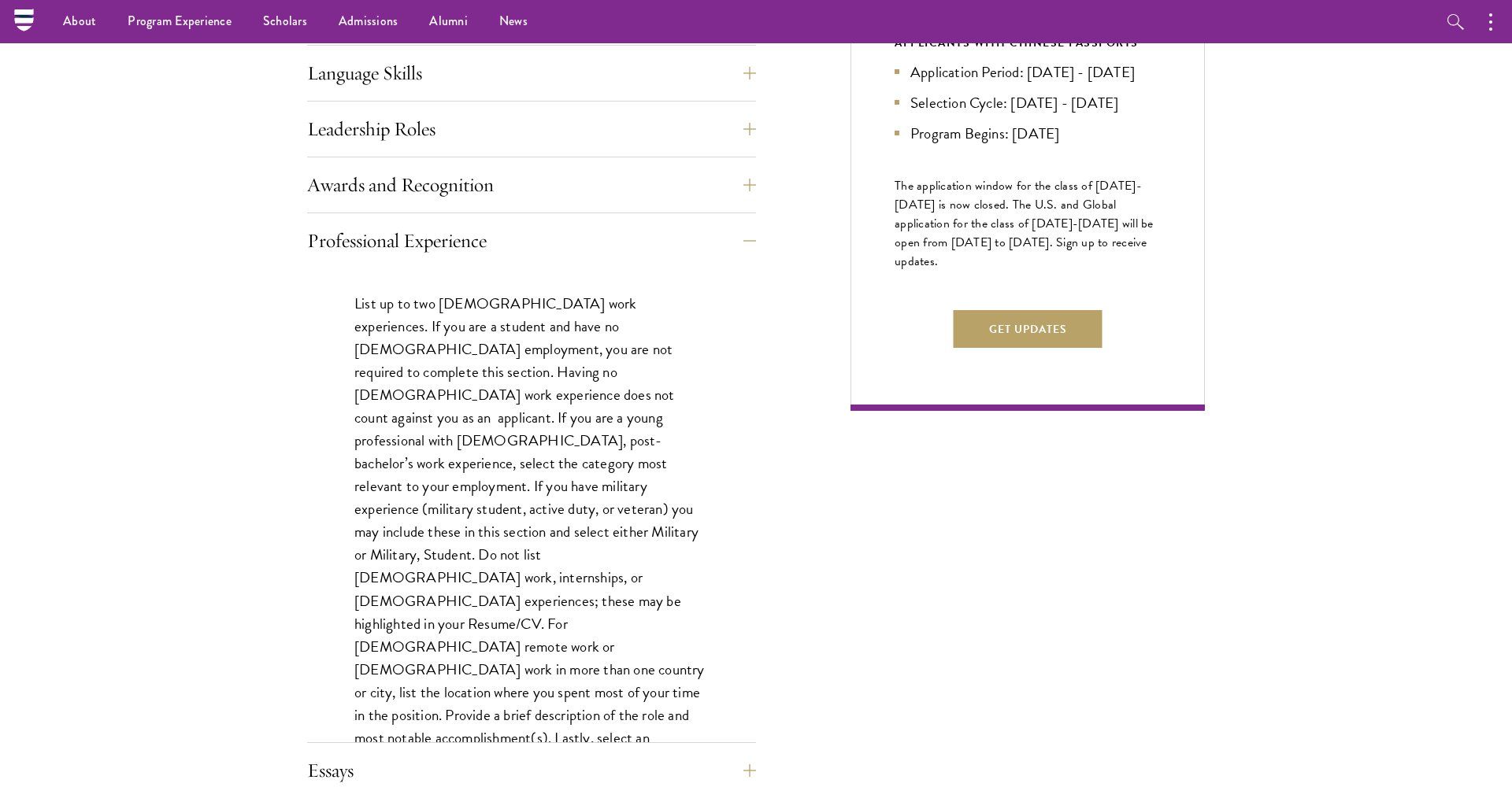
scroll to position [827, 0]
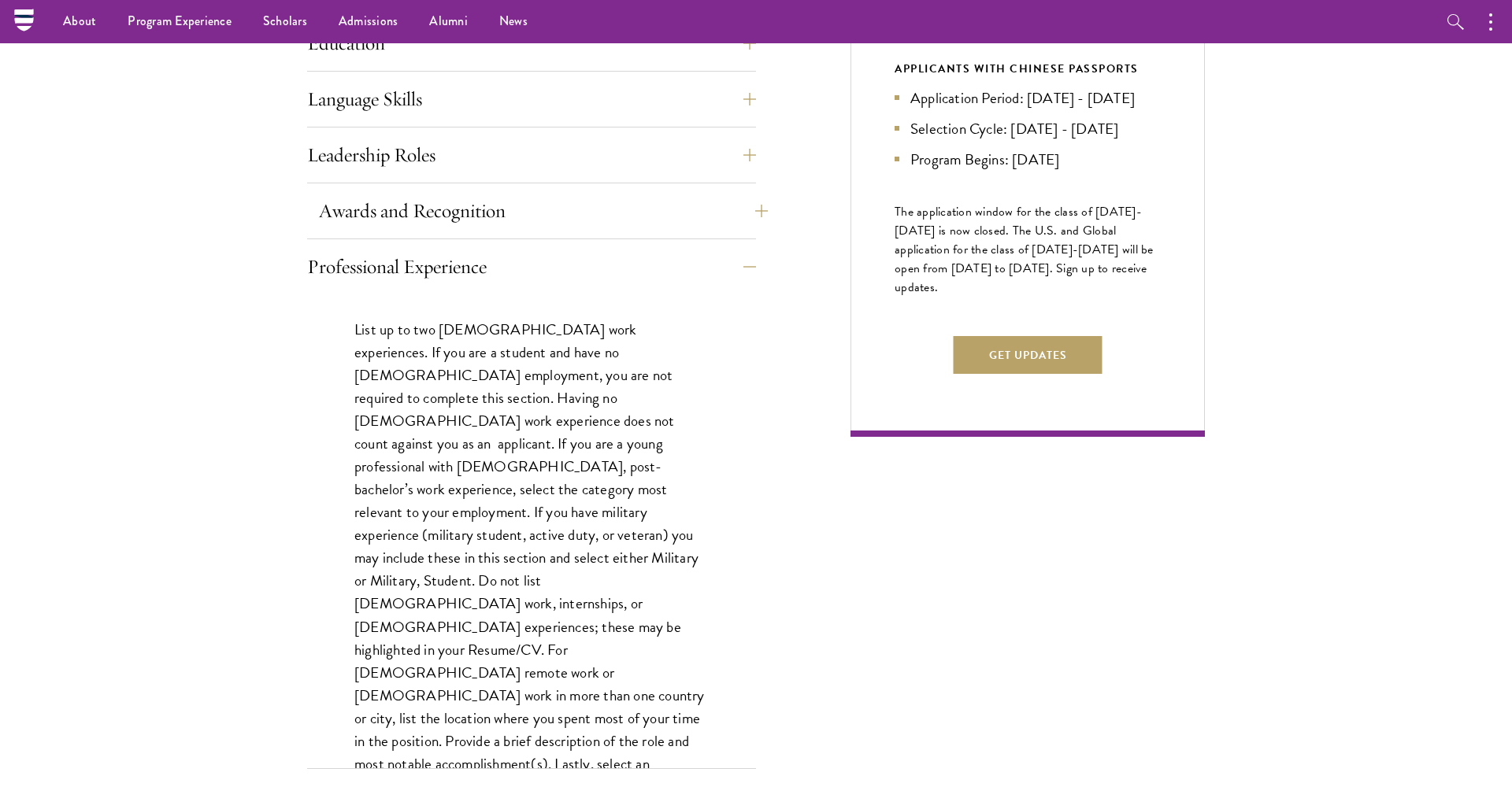
click at [619, 223] on button "Awards and Recognition" at bounding box center [542, 210] width 449 height 38
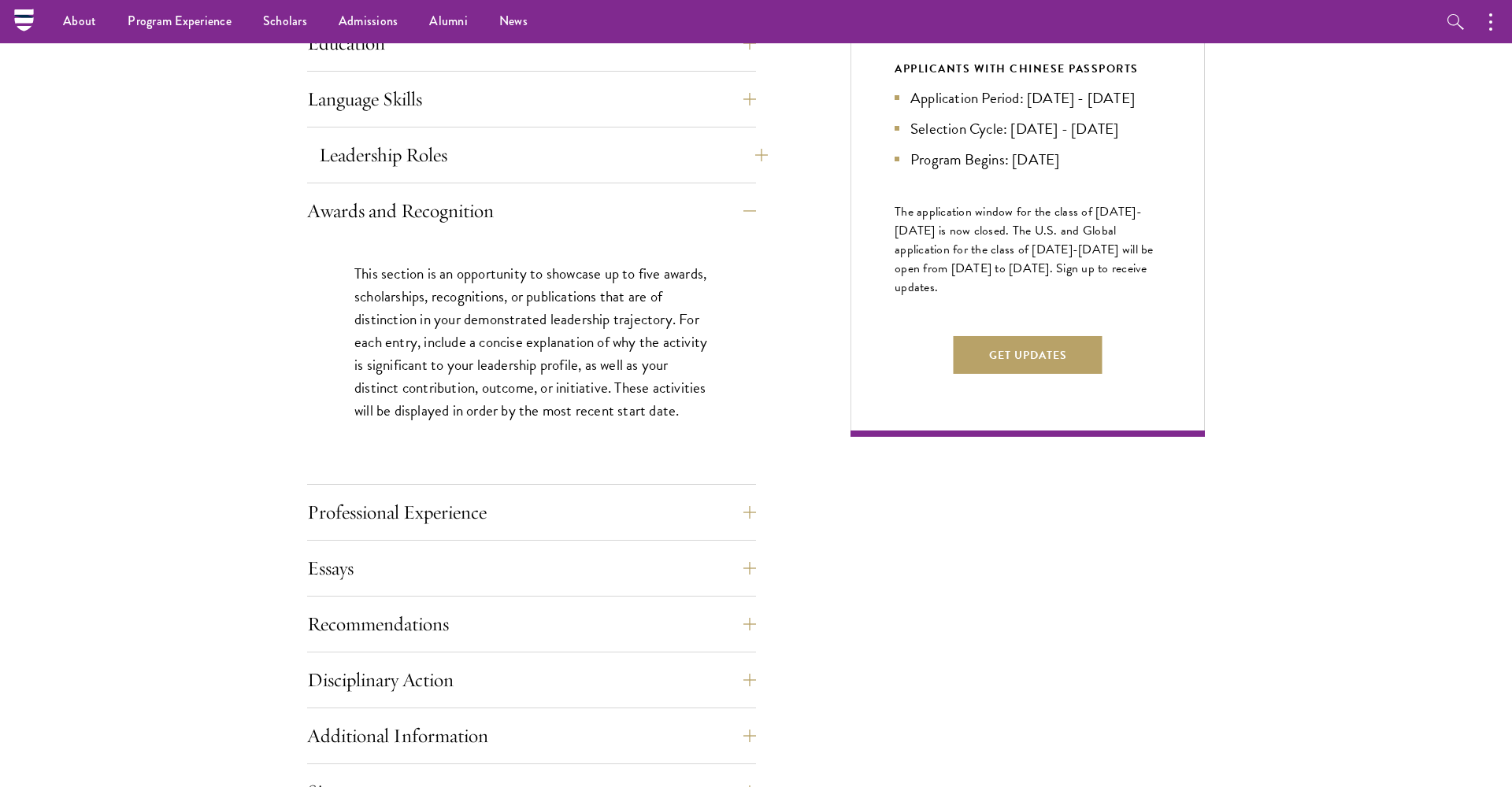
click at [597, 162] on button "Leadership Roles" at bounding box center [542, 155] width 449 height 38
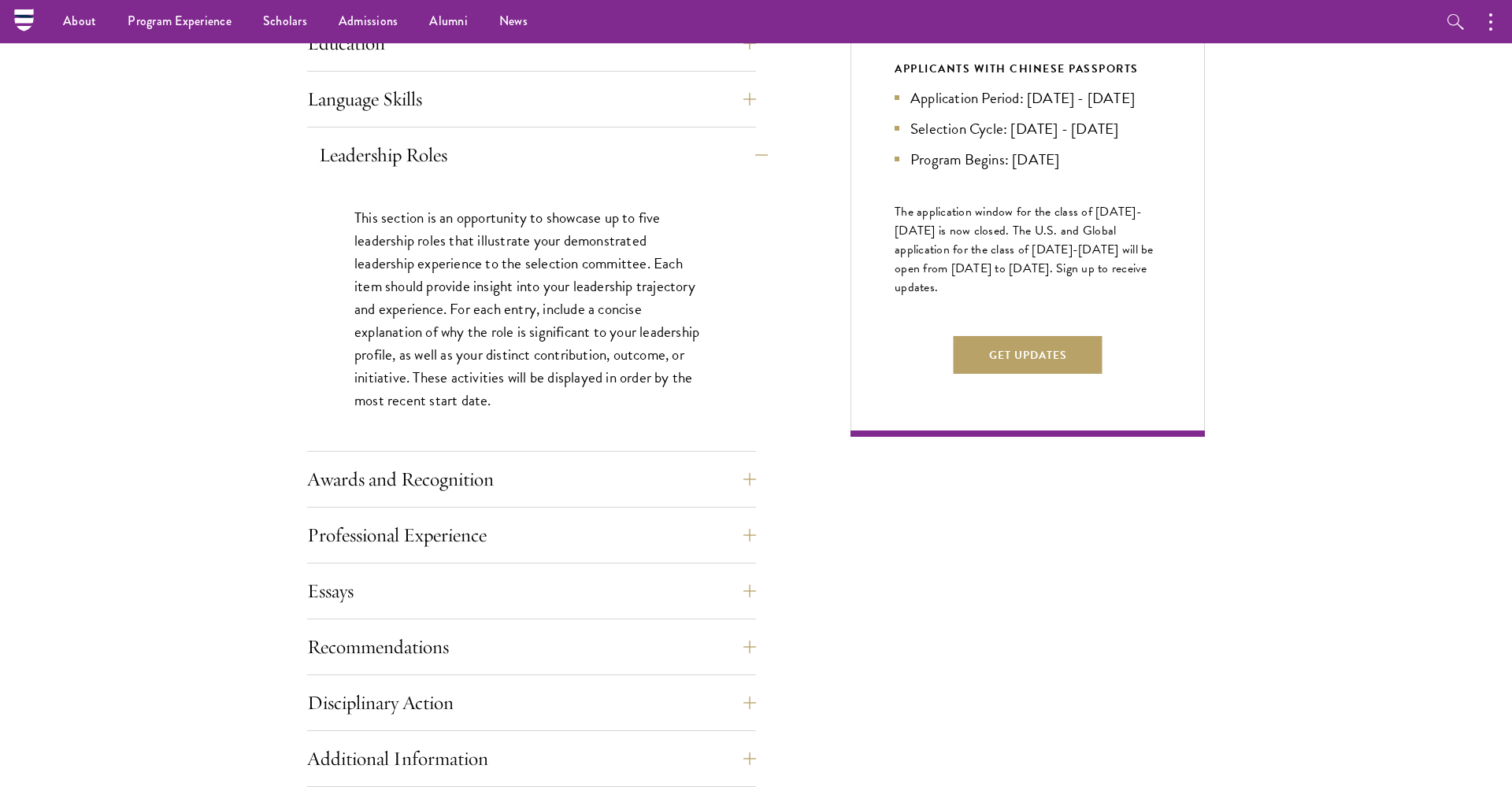
scroll to position [726, 0]
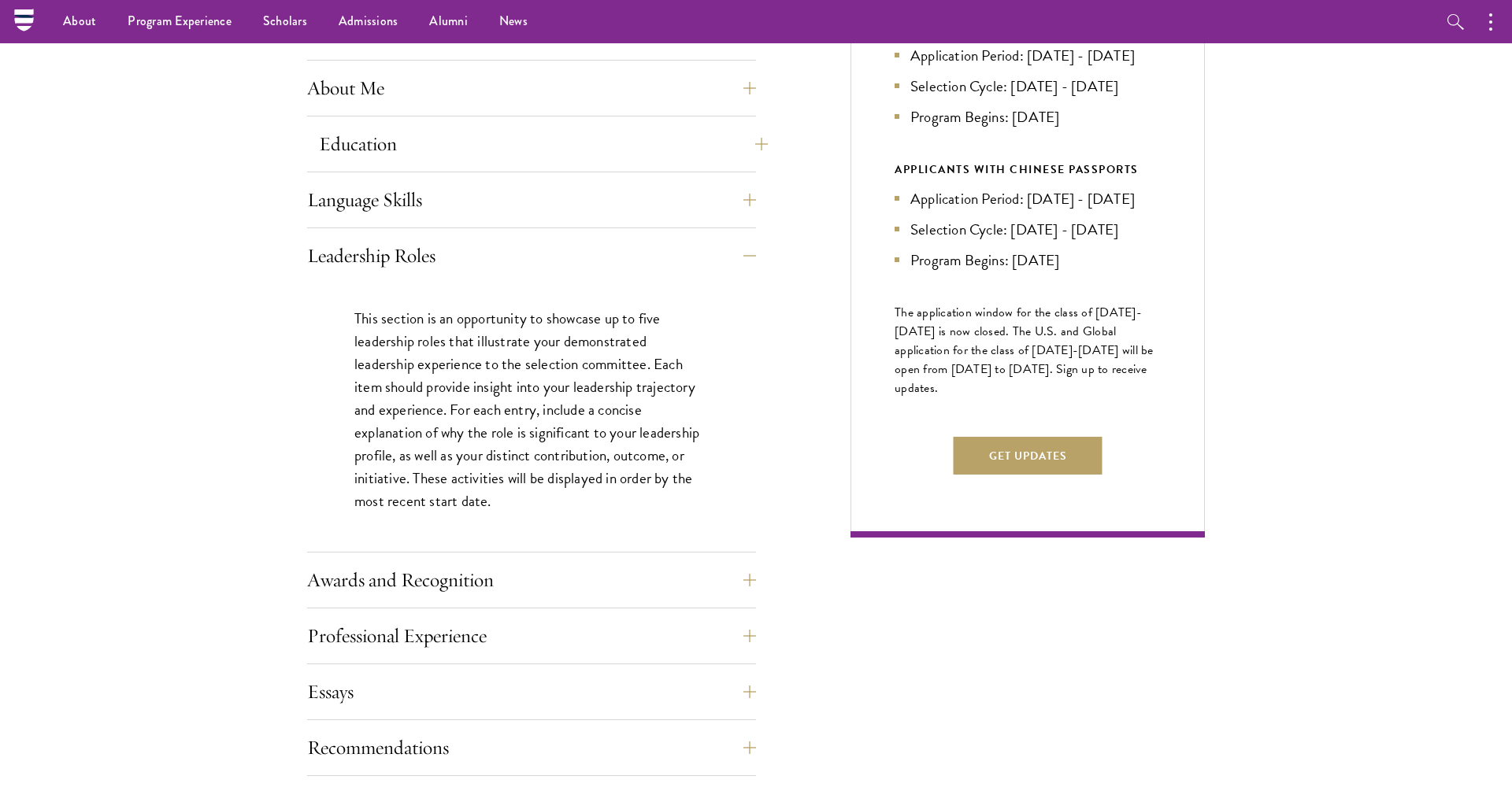
click at [595, 147] on button "Education" at bounding box center [542, 144] width 449 height 38
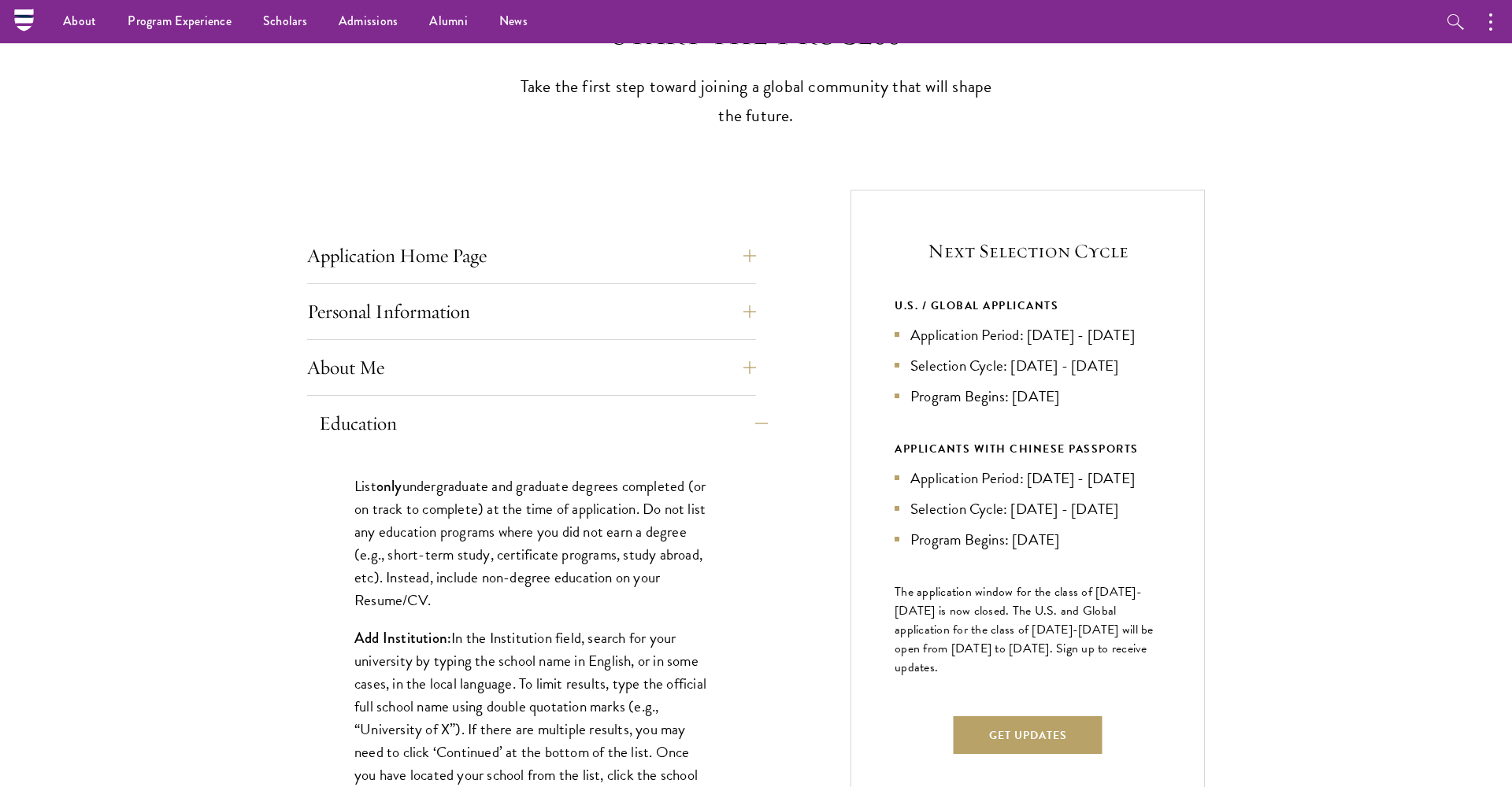
scroll to position [450, 0]
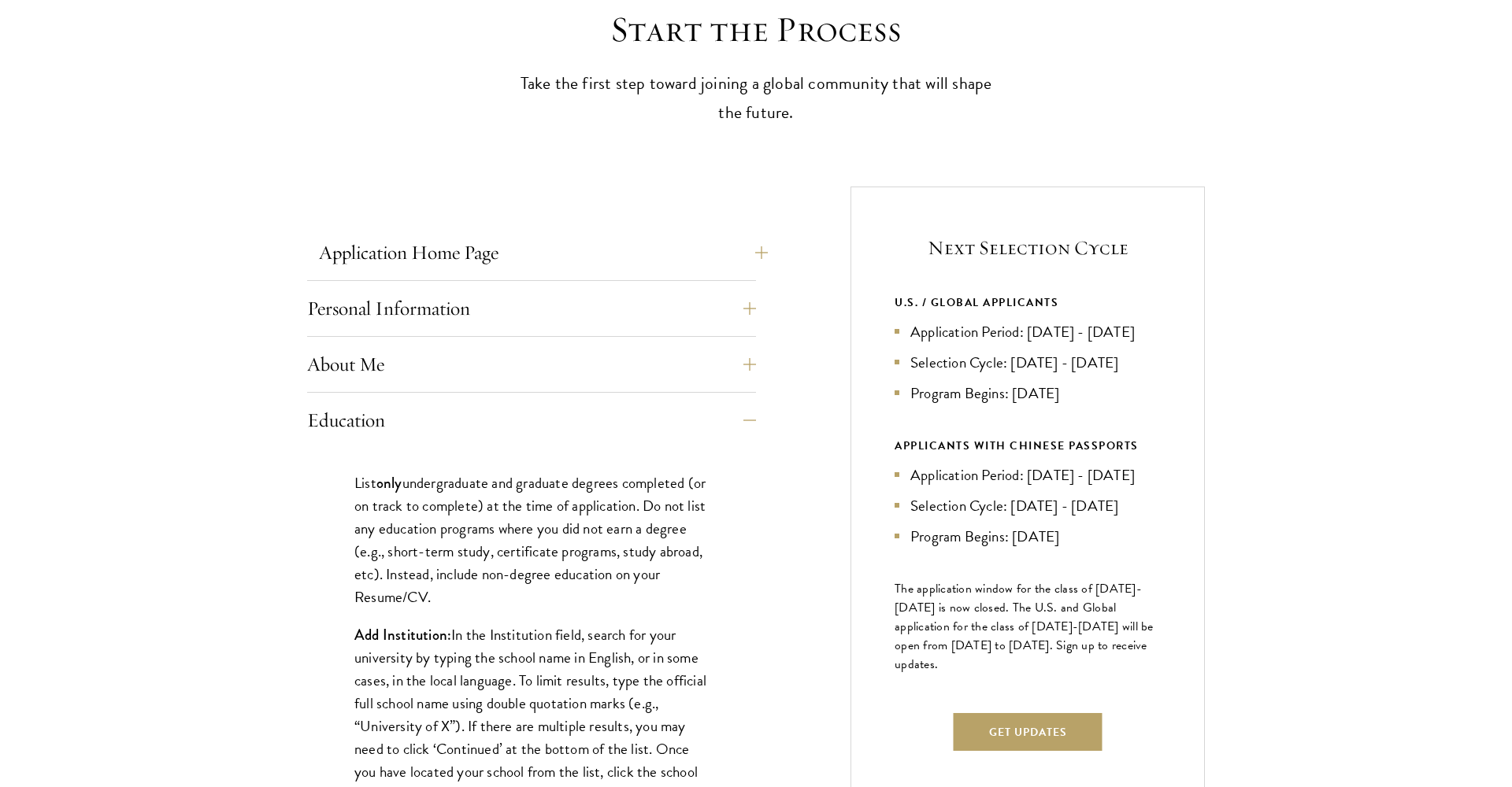
click at [578, 257] on button "Application Home Page" at bounding box center [542, 252] width 449 height 38
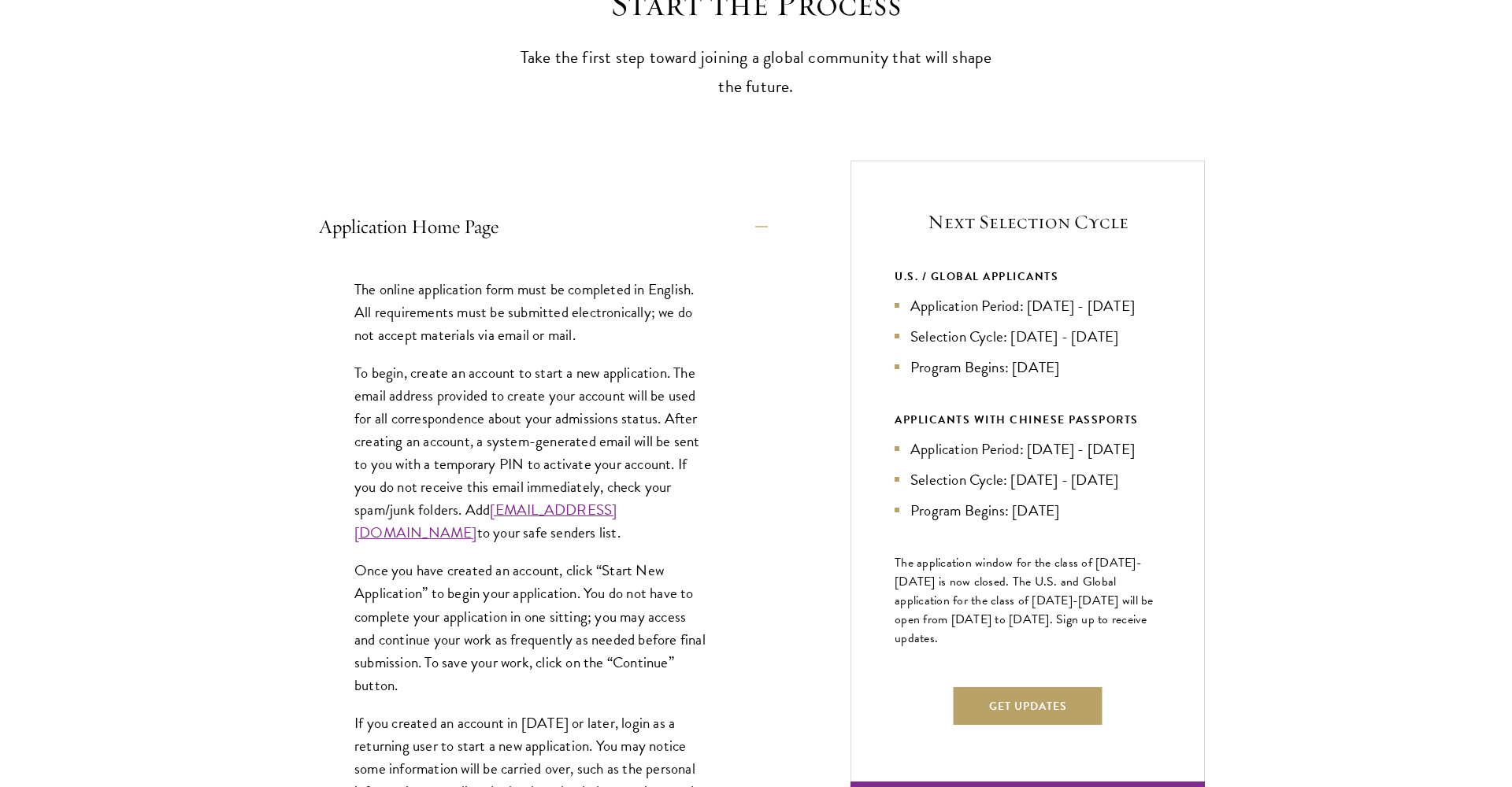
scroll to position [483, 0]
